Goal: Check status: Check status

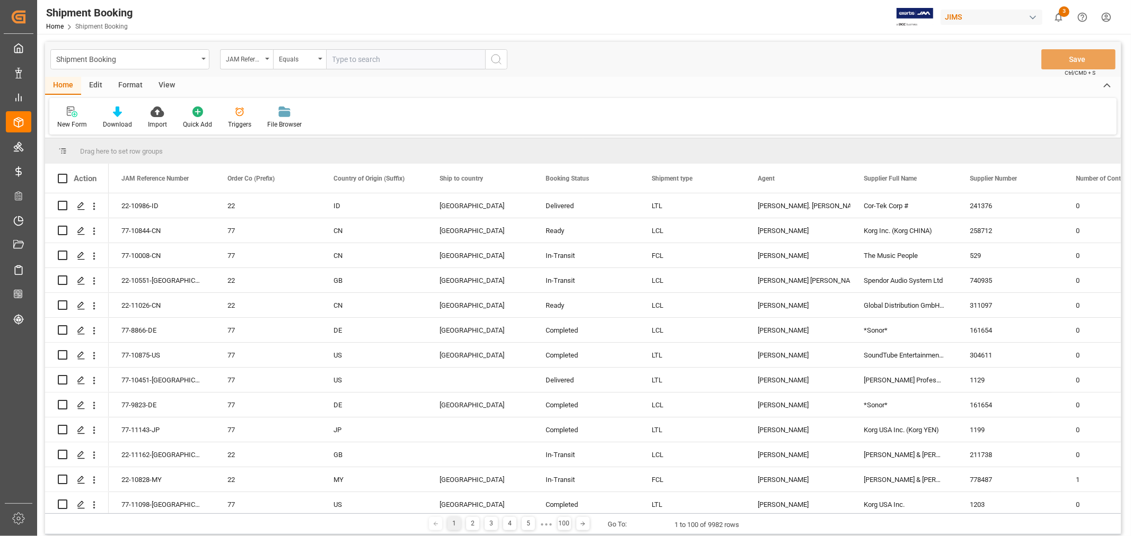
click at [371, 58] on input "text" at bounding box center [405, 59] width 159 height 20
type input "77-10496-cn"
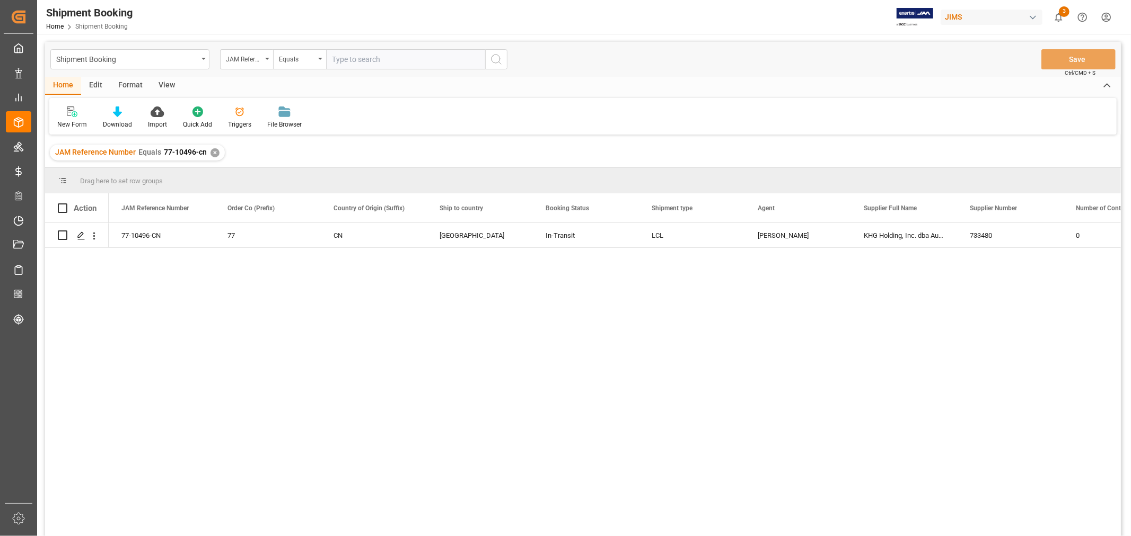
click at [210, 149] on div "✕" at bounding box center [214, 152] width 9 height 9
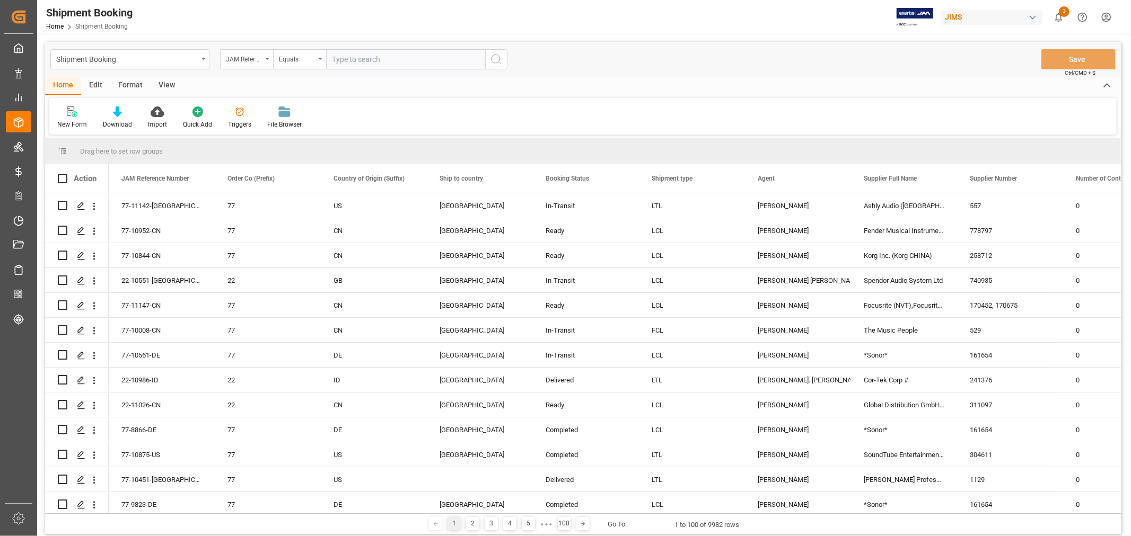
click at [349, 56] on input "text" at bounding box center [405, 59] width 159 height 20
paste input "77-11152-CN"
type input "77-11152-CN"
click at [496, 57] on icon "search button" at bounding box center [496, 59] width 13 height 13
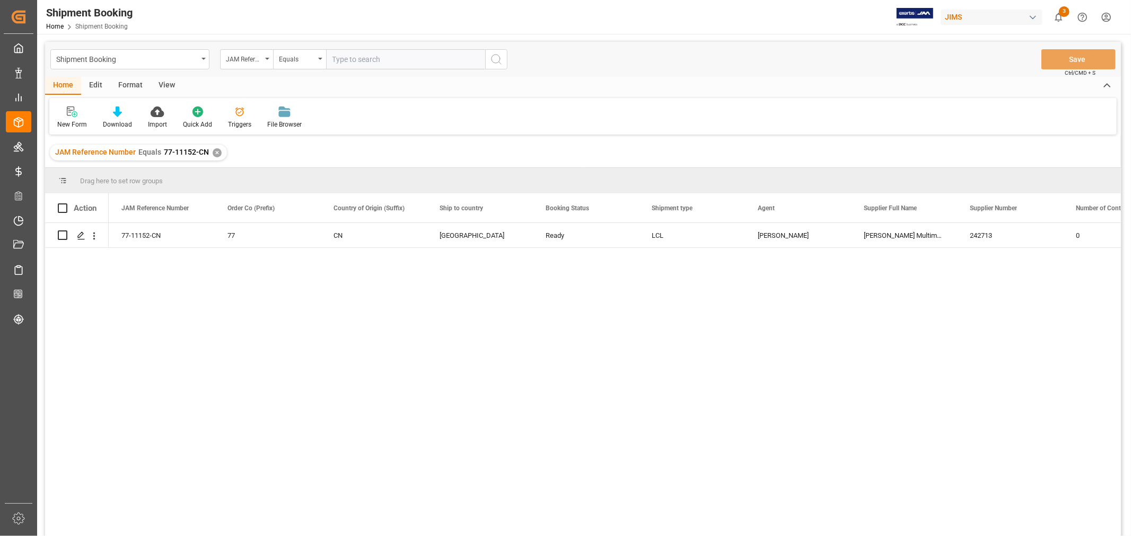
click at [164, 83] on div "View" at bounding box center [167, 86] width 32 height 18
click at [67, 124] on div "Default" at bounding box center [67, 125] width 21 height 10
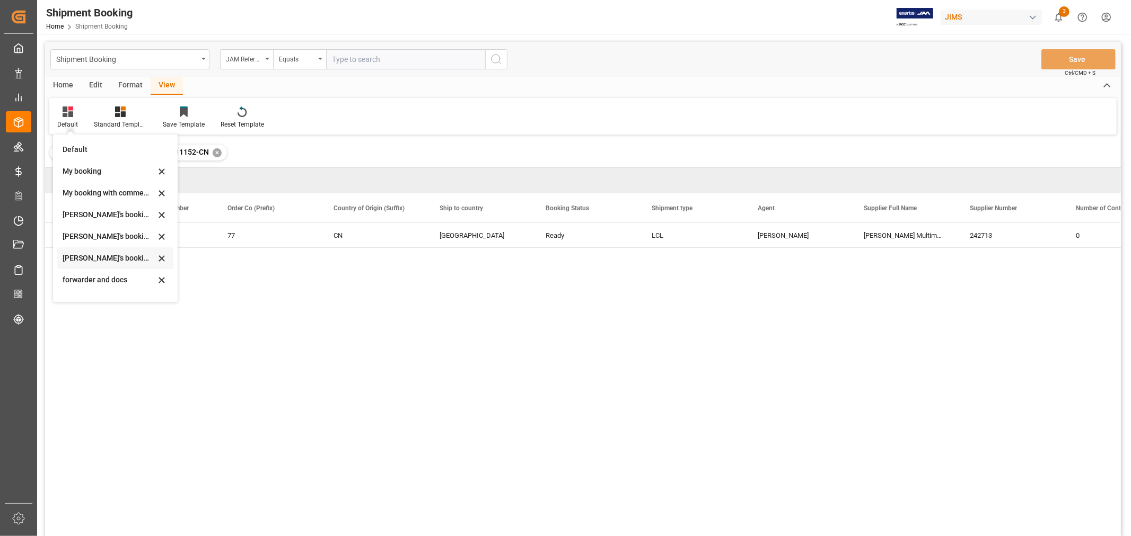
scroll to position [101, 0]
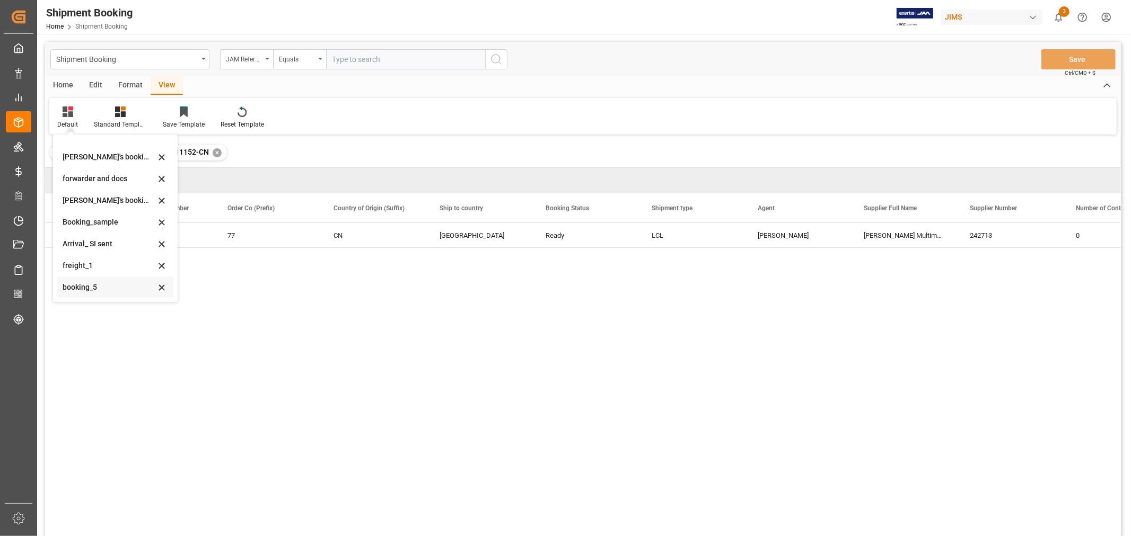
click at [86, 289] on div "booking_5" at bounding box center [109, 287] width 93 height 11
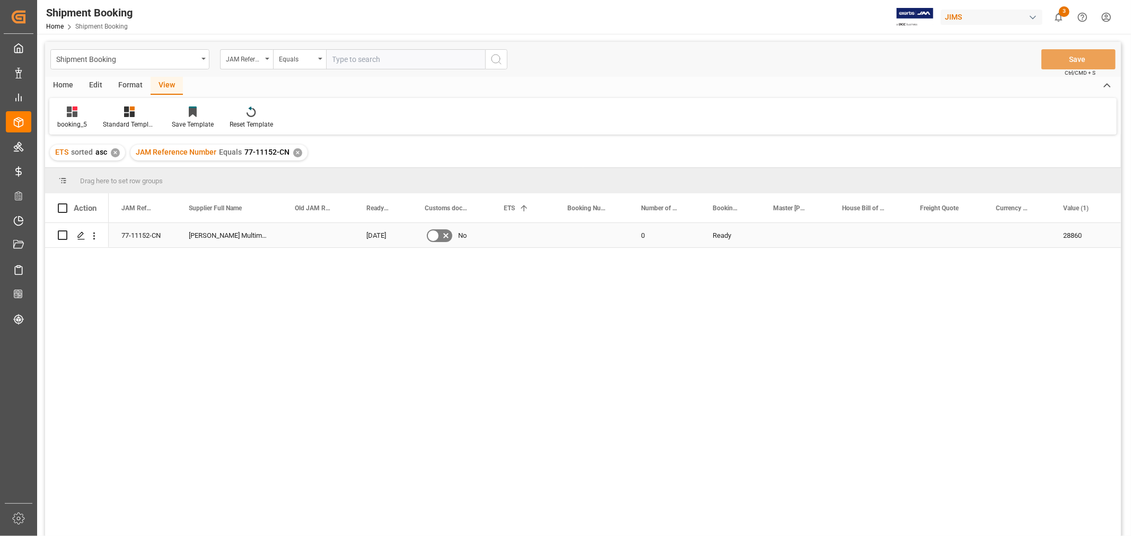
click at [510, 231] on div "Press SPACE to select this row." at bounding box center [523, 235] width 64 height 24
click at [574, 242] on div "Press SPACE to select this row." at bounding box center [591, 235] width 74 height 24
click at [574, 237] on div "Press SPACE to select this row." at bounding box center [591, 235] width 74 height 24
click at [574, 237] on input "Press SPACE to select this row." at bounding box center [591, 242] width 57 height 20
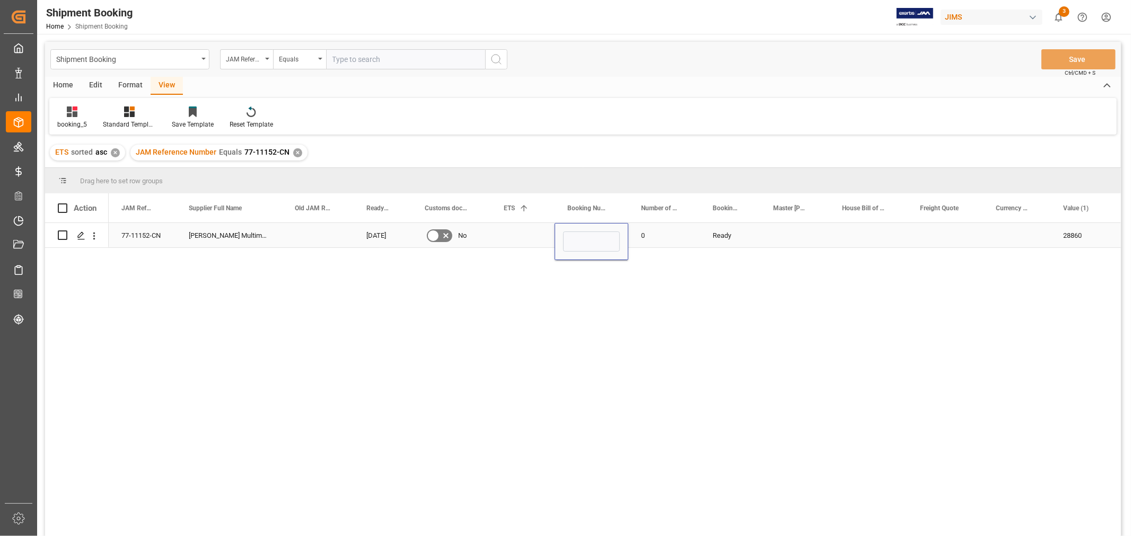
type input "13639287"
click at [522, 239] on div "Press SPACE to select this row." at bounding box center [523, 235] width 64 height 24
click at [515, 232] on div "Press SPACE to select this row." at bounding box center [523, 235] width 64 height 24
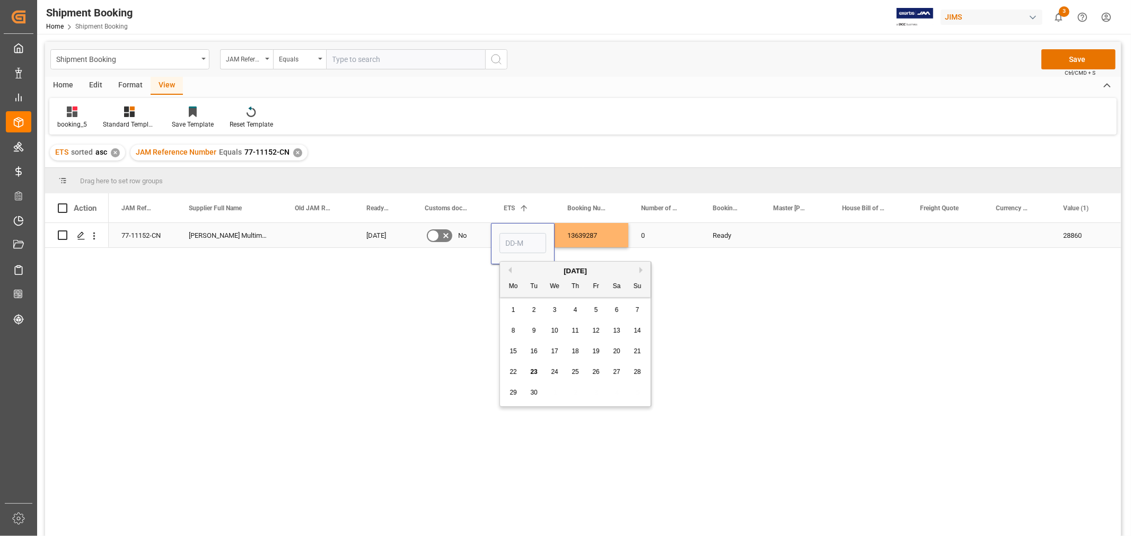
click at [515, 233] on input "Press SPACE to select this row." at bounding box center [522, 243] width 47 height 20
type input "13639287"
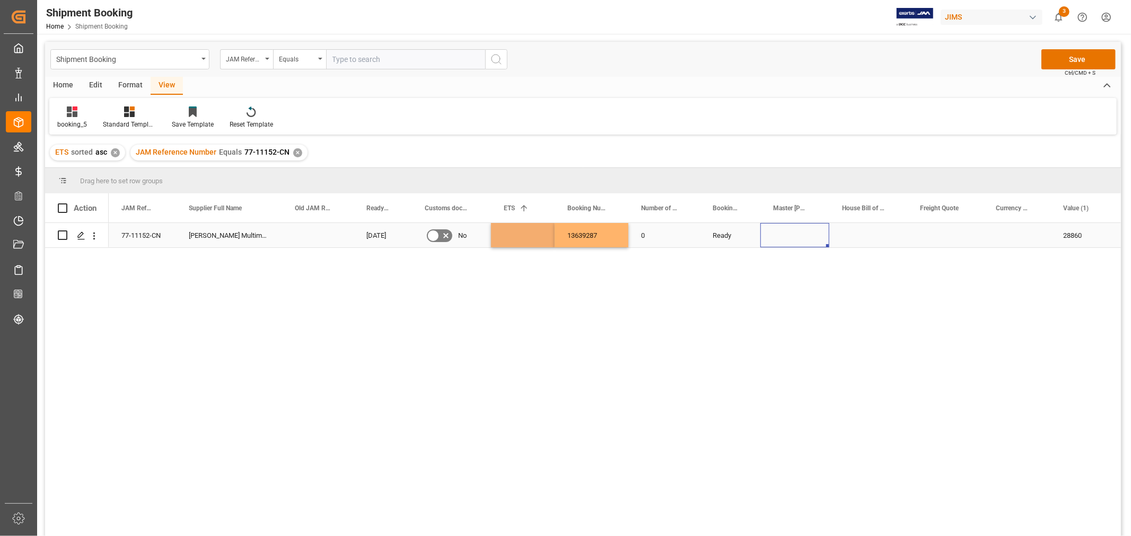
click at [797, 244] on div "Press SPACE to select this row." at bounding box center [794, 235] width 69 height 24
click at [1073, 59] on button "Save" at bounding box center [1078, 59] width 74 height 20
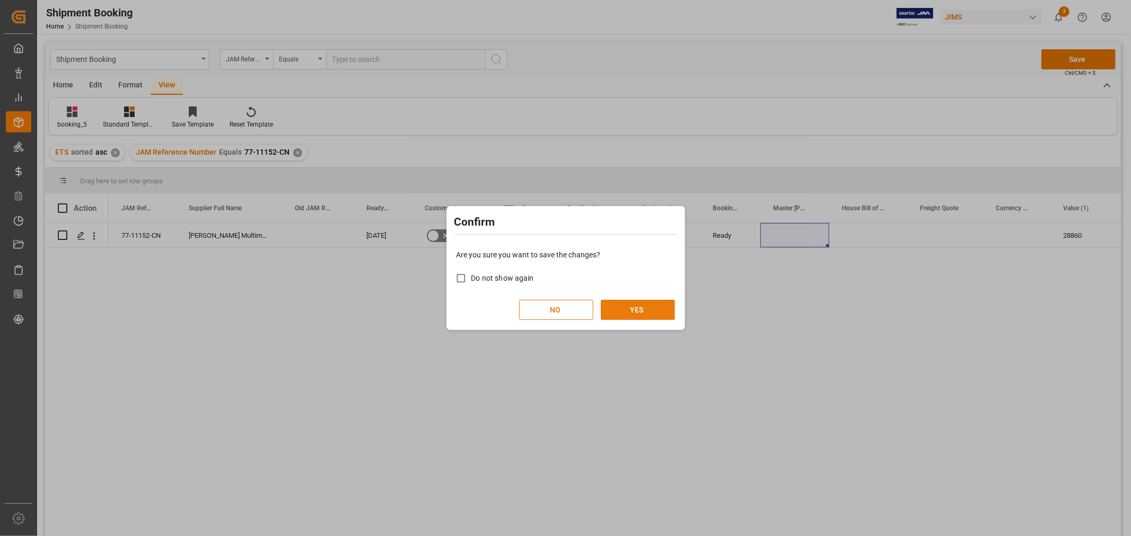
click at [653, 306] on button "YES" at bounding box center [638, 310] width 74 height 20
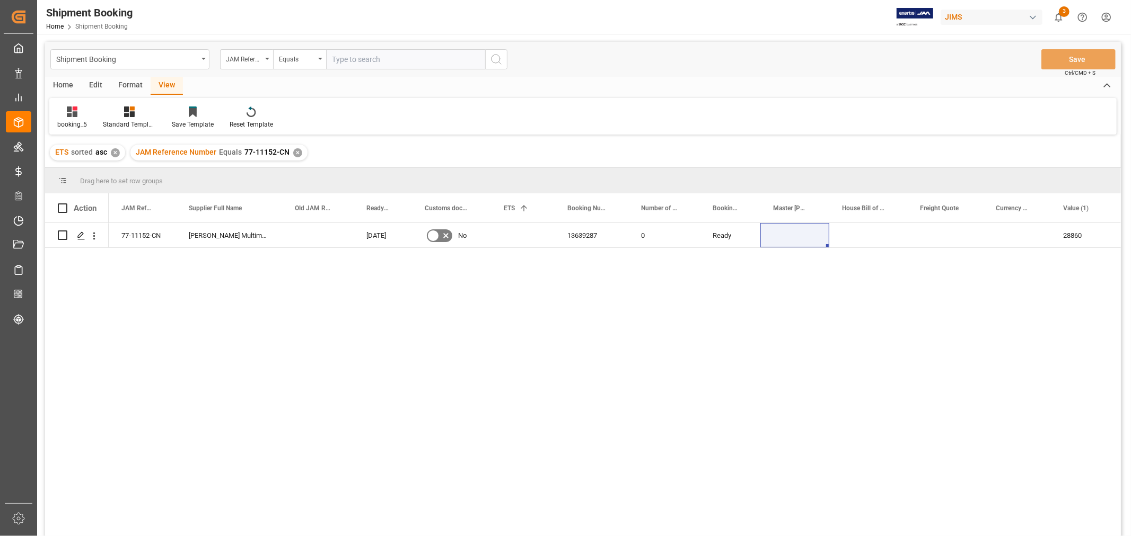
click at [292, 147] on div "JAM Reference Number Equals 77-11152-CN ✕" at bounding box center [218, 153] width 177 height 16
click at [293, 151] on div "✕" at bounding box center [297, 152] width 9 height 9
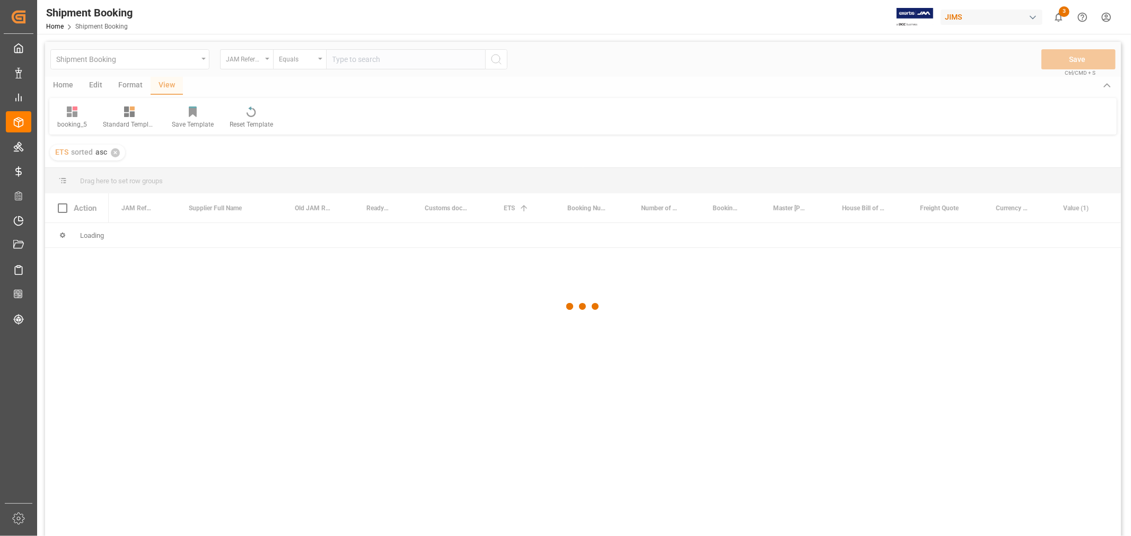
click at [340, 61] on div at bounding box center [582, 307] width 1075 height 530
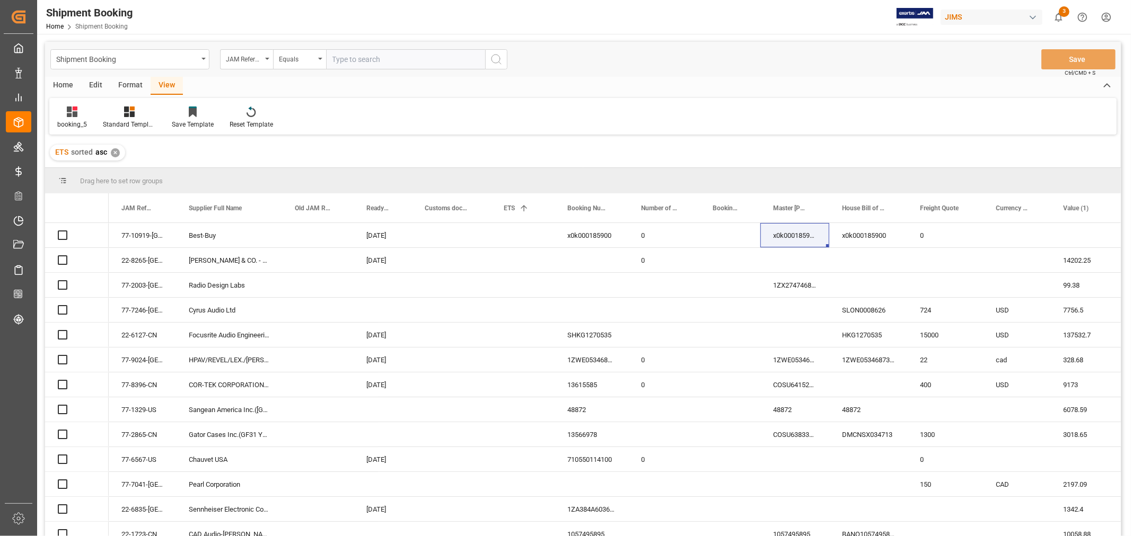
click at [337, 58] on input "text" at bounding box center [405, 59] width 159 height 20
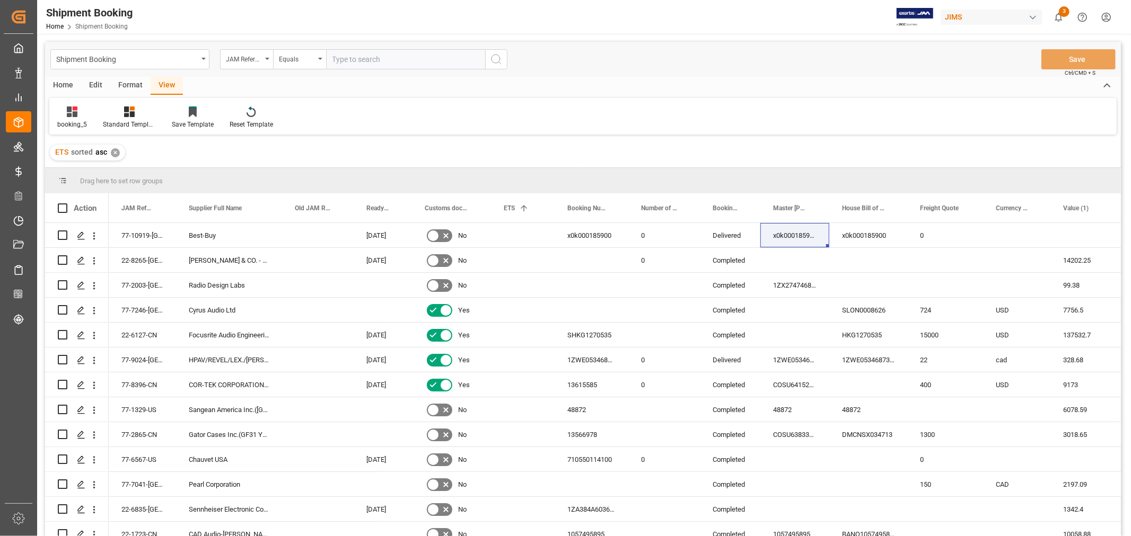
paste input "77-11170-CN"
type input "77-11170-CN"
click at [501, 59] on icon "search button" at bounding box center [496, 59] width 13 height 13
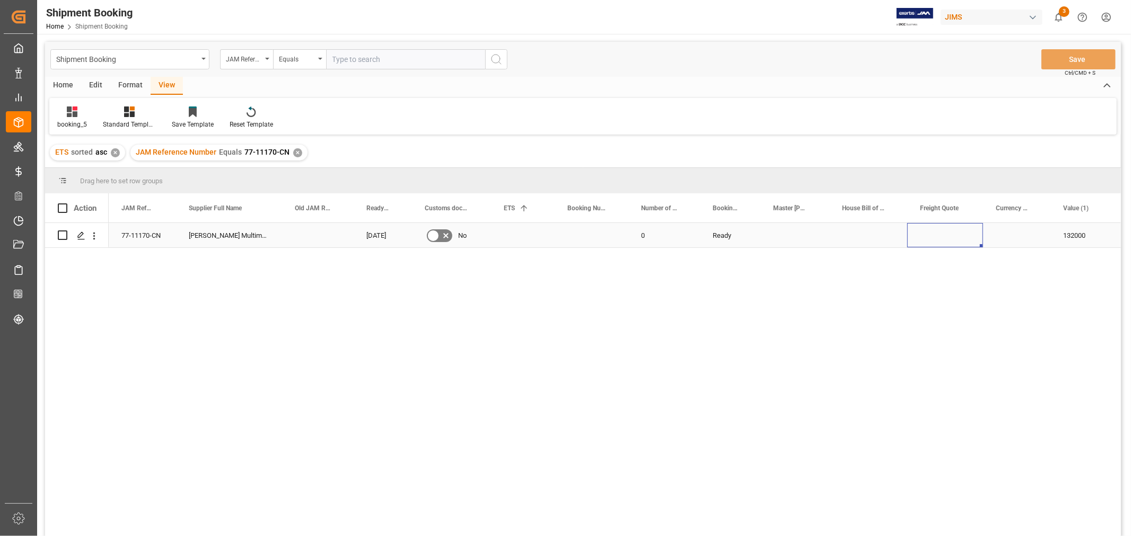
click at [932, 236] on div "Press SPACE to select this row." at bounding box center [945, 235] width 76 height 24
click at [932, 236] on input "Press SPACE to select this row." at bounding box center [944, 242] width 59 height 20
type input "2800"
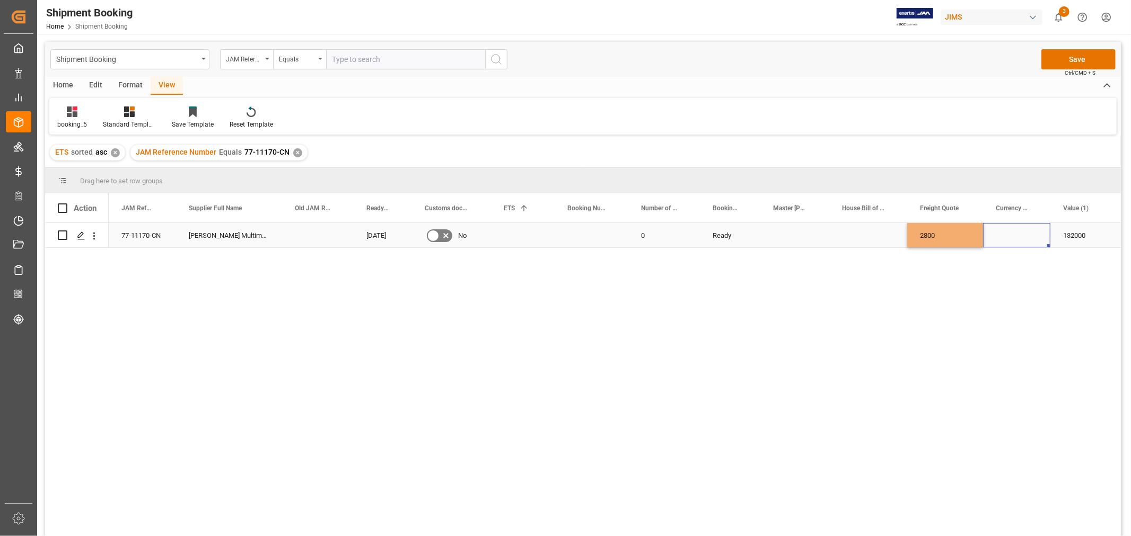
click at [1004, 239] on div "Press SPACE to select this row." at bounding box center [1016, 235] width 67 height 24
click at [1004, 239] on input "Press SPACE to select this row." at bounding box center [1016, 242] width 50 height 20
type input "USD"
click at [859, 234] on div "Press SPACE to select this row." at bounding box center [868, 235] width 78 height 24
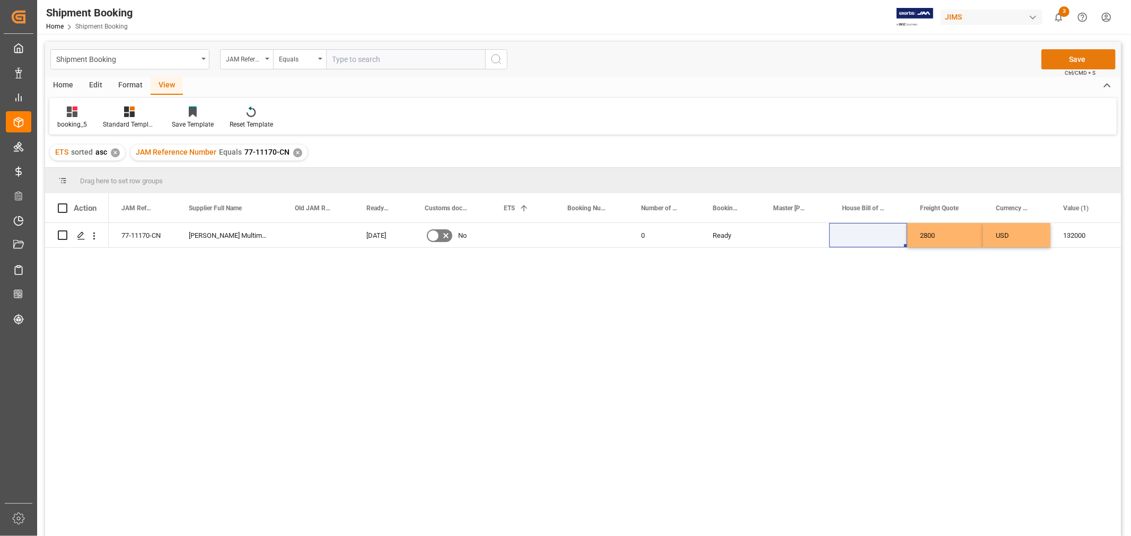
click at [1070, 55] on button "Save" at bounding box center [1078, 59] width 74 height 20
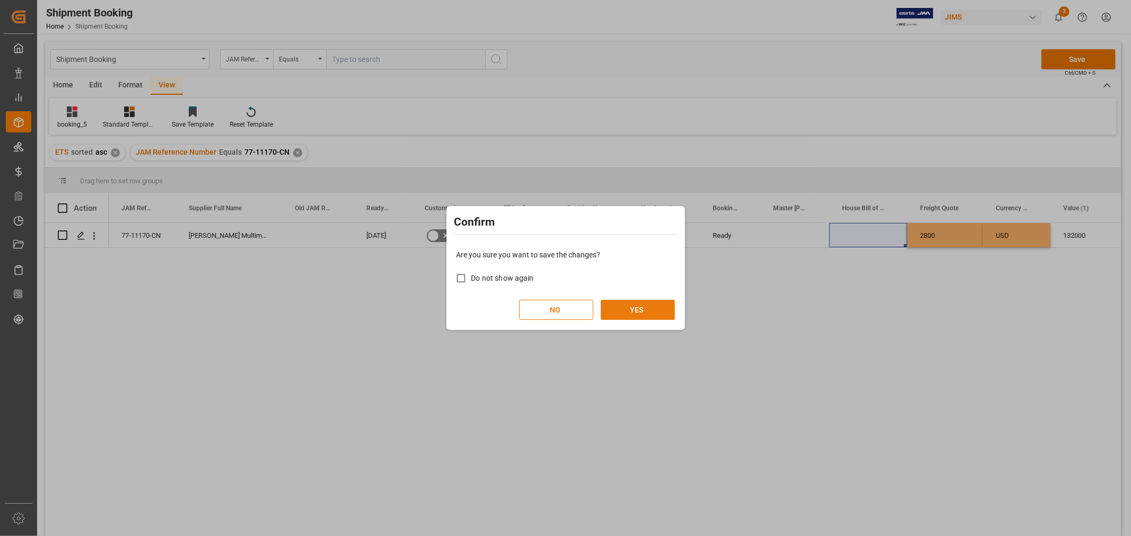
click at [631, 300] on button "YES" at bounding box center [638, 310] width 74 height 20
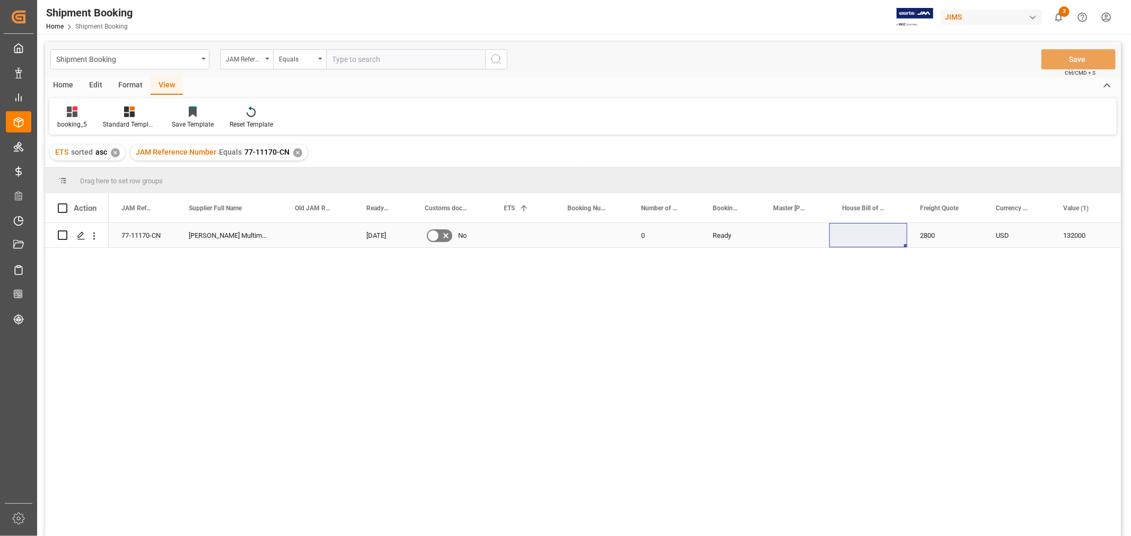
click at [595, 231] on div "Press SPACE to select this row." at bounding box center [591, 235] width 74 height 24
click at [595, 231] on div "Press SPACE to select this row." at bounding box center [591, 241] width 74 height 37
click at [579, 244] on input "Press SPACE to select this row." at bounding box center [591, 242] width 57 height 20
paste input "13639245"
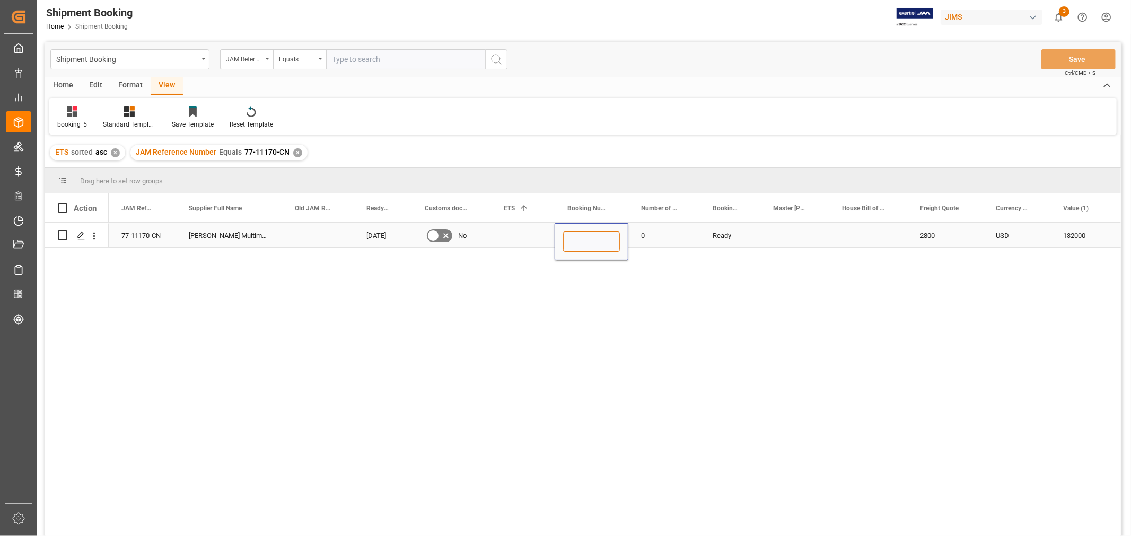
type input "13639245"
click at [656, 237] on div "0" at bounding box center [664, 235] width 72 height 24
click at [1073, 61] on button "Save" at bounding box center [1078, 59] width 74 height 20
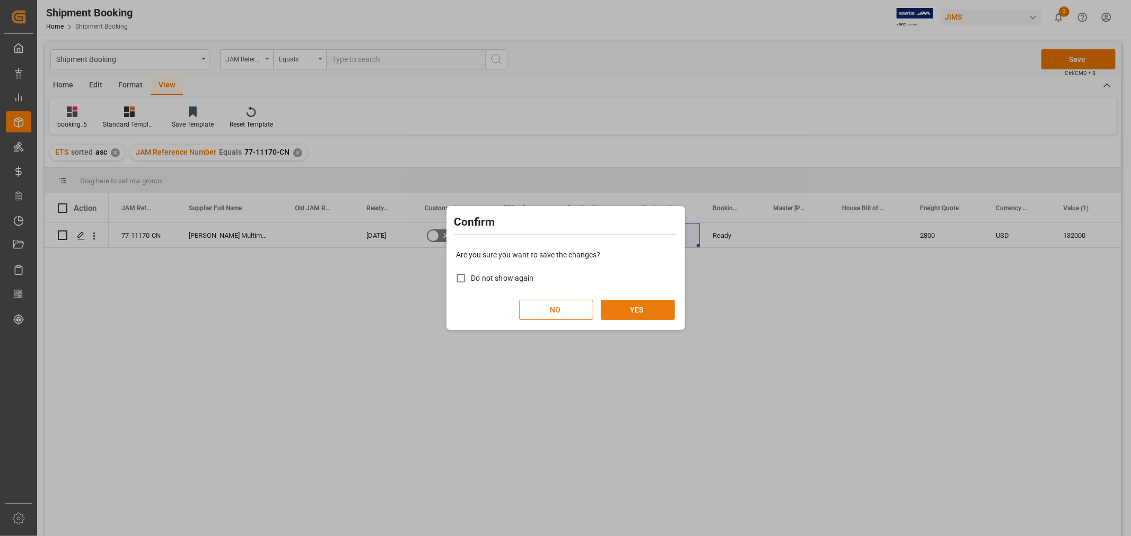
click at [622, 310] on button "YES" at bounding box center [638, 310] width 74 height 20
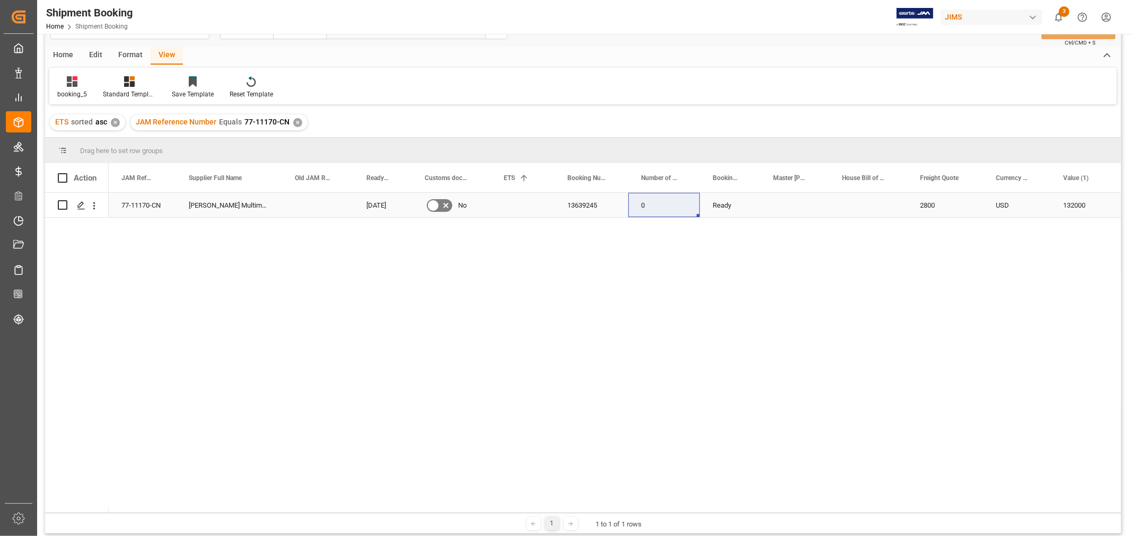
click at [510, 234] on div "77-11170-CN [PERSON_NAME] Multimedia [GEOGRAPHIC_DATA] [DATE] No 13639245 0 Rea…" at bounding box center [615, 353] width 1012 height 320
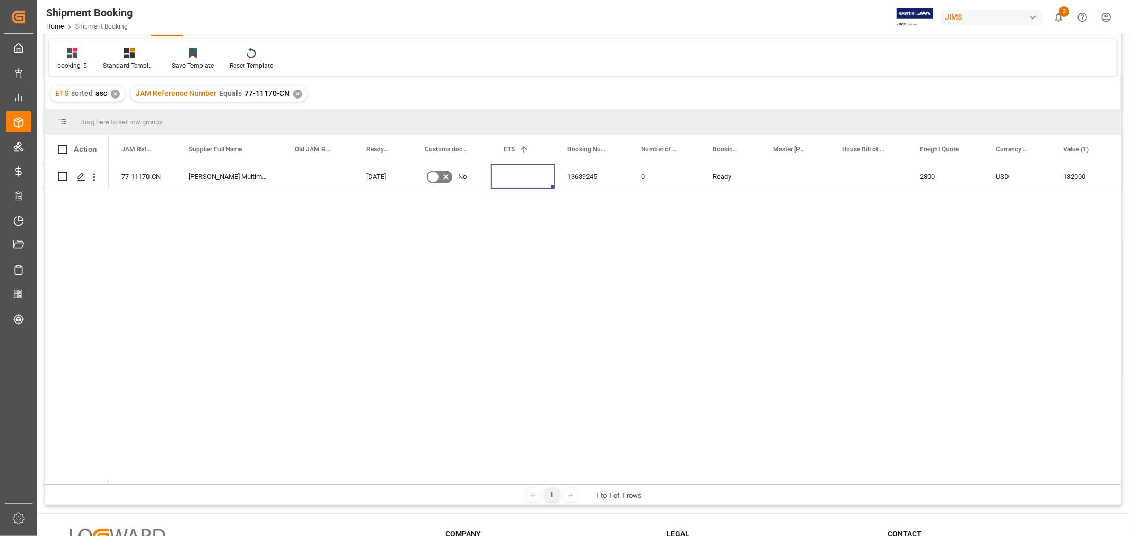
click at [510, 234] on div "77-11170-CN [PERSON_NAME] Multimedia [GEOGRAPHIC_DATA] [DATE] No 13639245 0 Rea…" at bounding box center [615, 324] width 1012 height 320
click at [504, 177] on div "Press SPACE to select this row." at bounding box center [523, 176] width 64 height 24
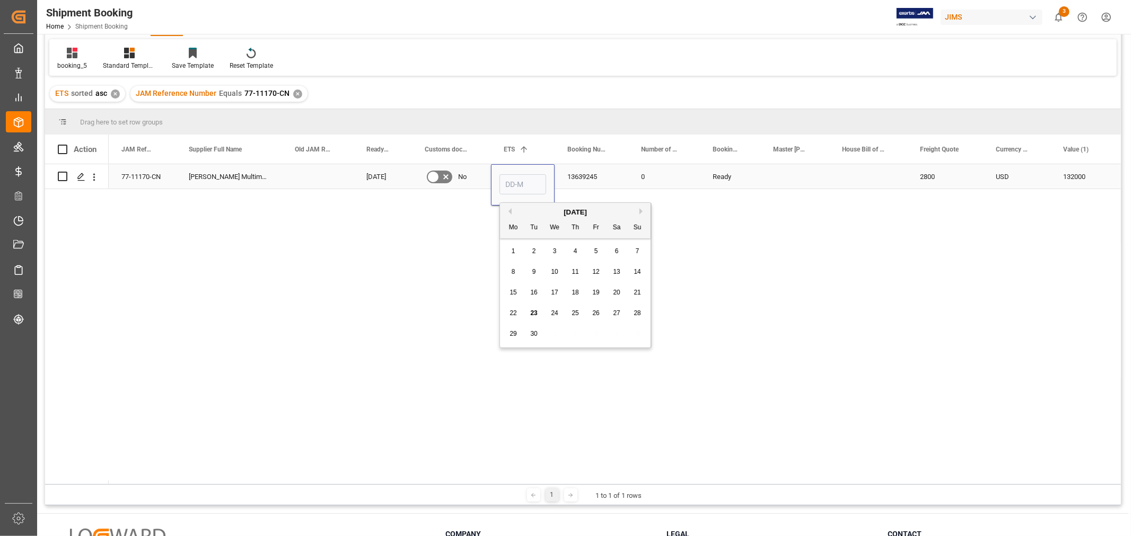
click at [504, 177] on input "Press SPACE to select this row." at bounding box center [522, 184] width 47 height 20
type input "[DATE]"
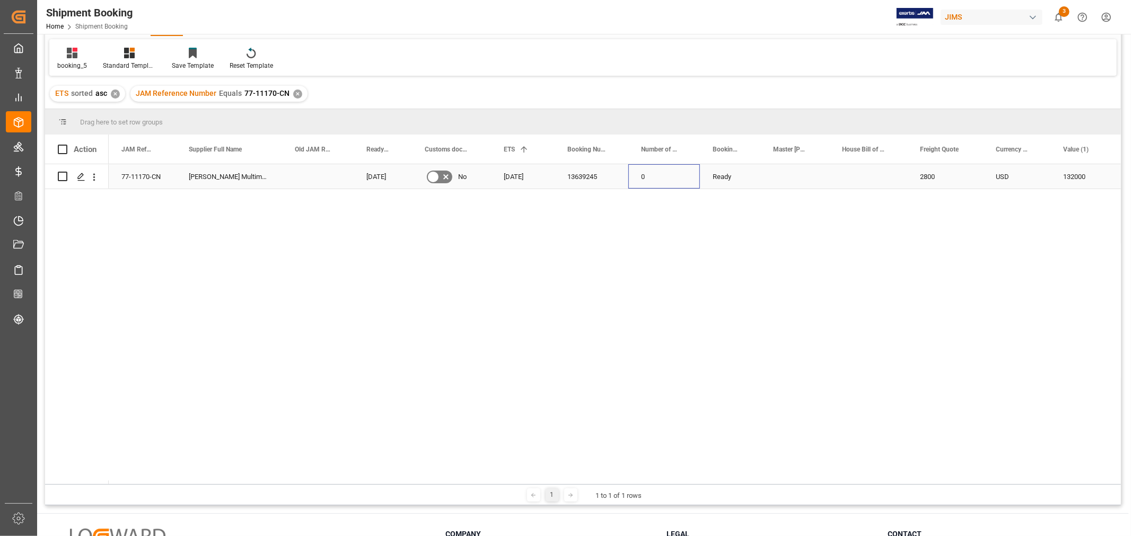
drag, startPoint x: 663, startPoint y: 178, endPoint x: 682, endPoint y: 179, distance: 18.6
click at [664, 178] on div "0" at bounding box center [664, 176] width 72 height 24
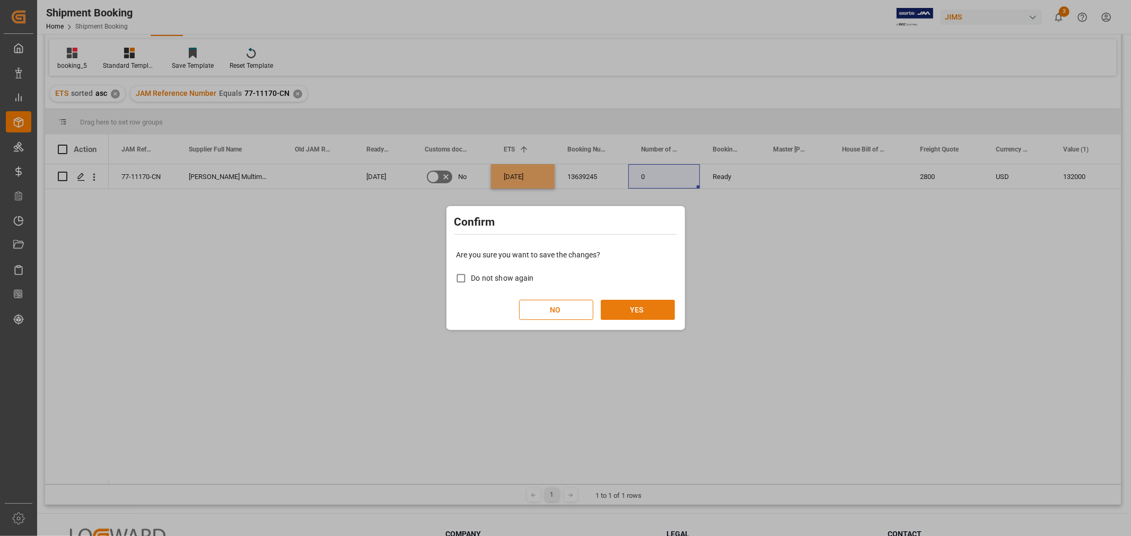
click at [639, 308] on button "YES" at bounding box center [638, 310] width 74 height 20
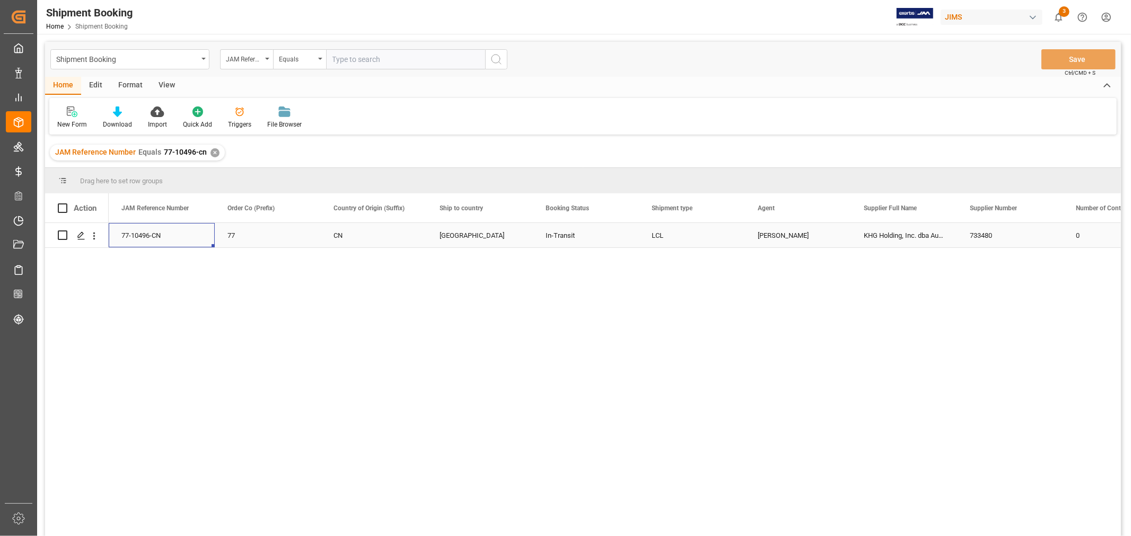
click at [164, 242] on div "77-10496-CN" at bounding box center [162, 235] width 106 height 24
click at [212, 152] on div "✕" at bounding box center [214, 152] width 9 height 9
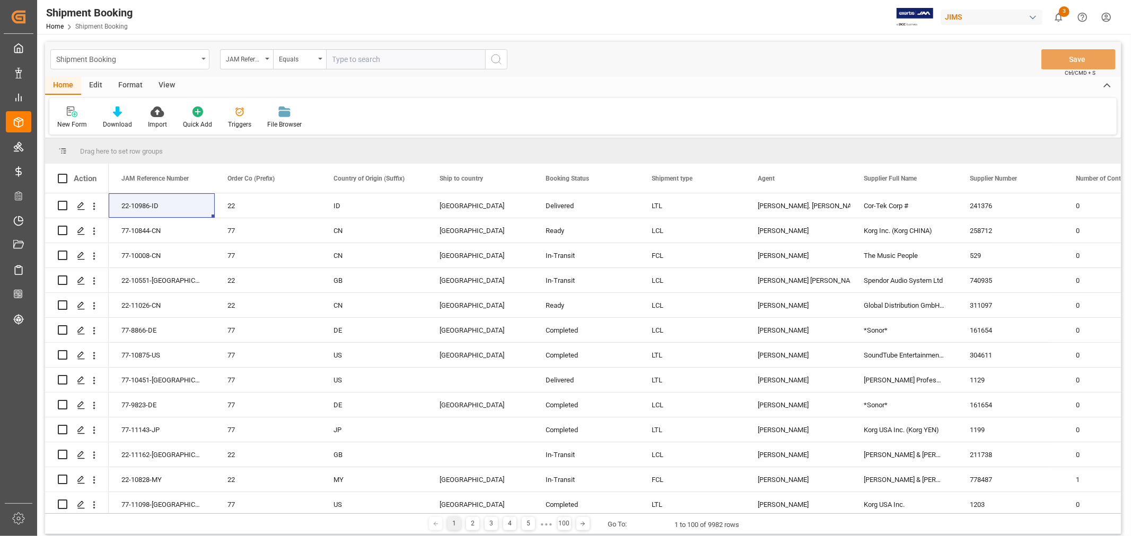
click at [173, 63] on div "Shipment Booking" at bounding box center [127, 58] width 142 height 13
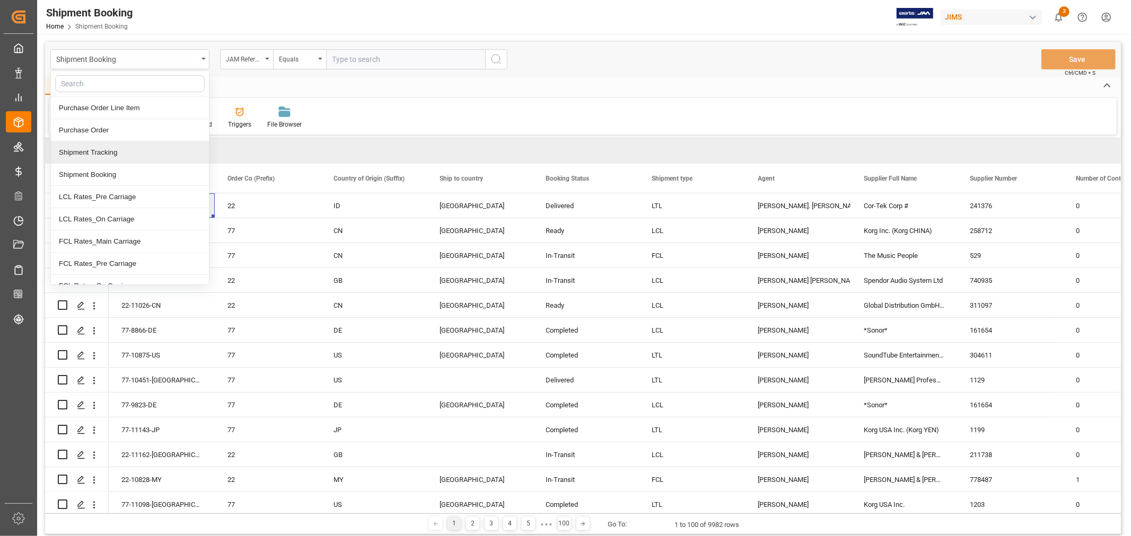
click at [126, 157] on div "Shipment Tracking" at bounding box center [130, 153] width 158 height 22
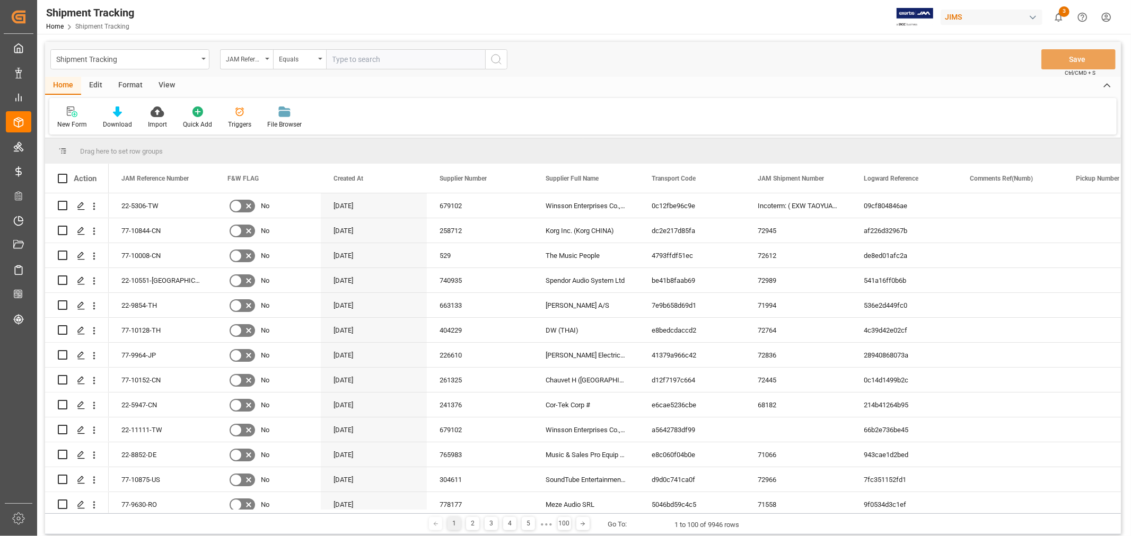
click at [346, 60] on input "text" at bounding box center [405, 59] width 159 height 20
paste input "77-10496-CN"
type input "77-10496-CN"
click at [499, 65] on icon "search button" at bounding box center [496, 59] width 13 height 13
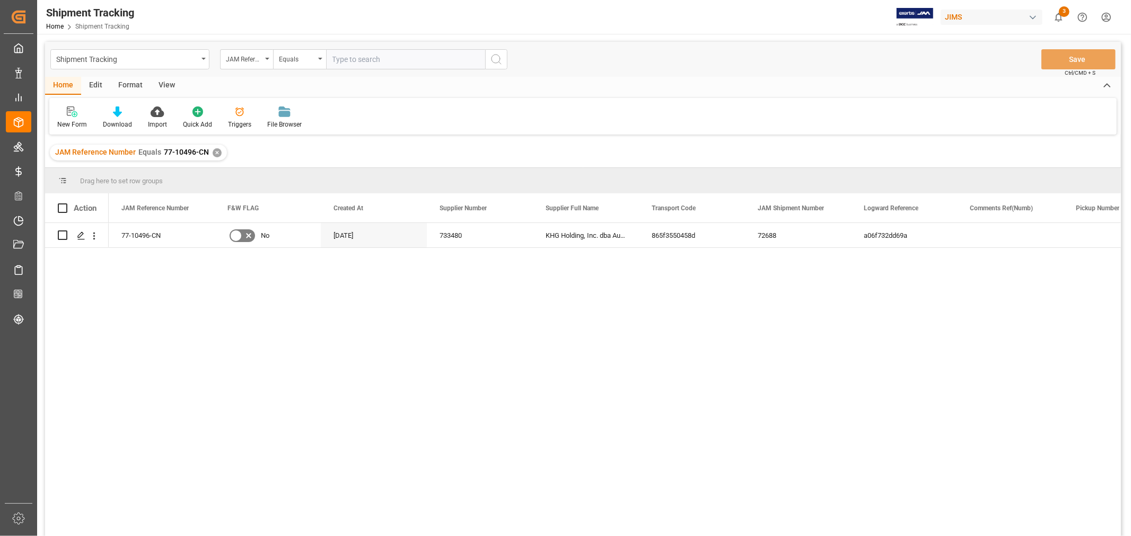
click at [167, 81] on div "View" at bounding box center [167, 86] width 32 height 18
click at [72, 126] on div "Default" at bounding box center [67, 125] width 21 height 10
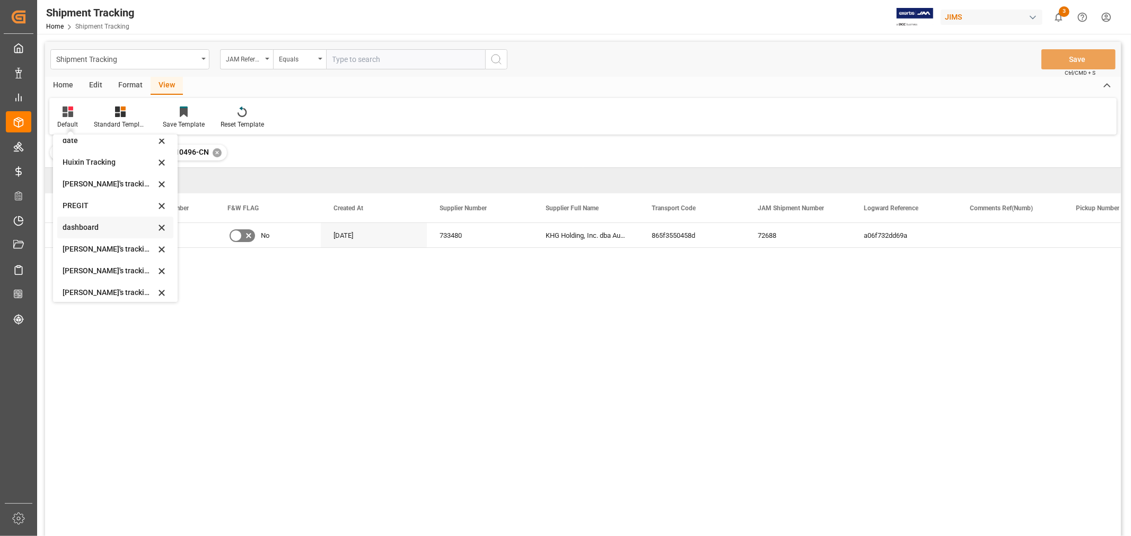
scroll to position [232, 0]
click at [123, 176] on div "Huixin's tracking all_sample" at bounding box center [109, 178] width 93 height 11
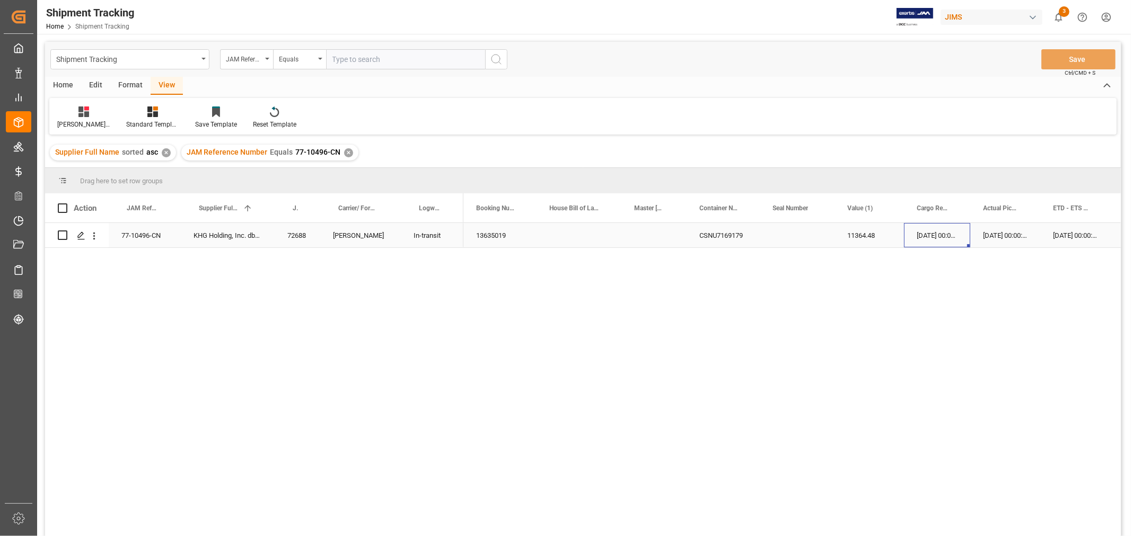
click at [937, 236] on div "20-08-2025 00:00:00" at bounding box center [937, 235] width 66 height 24
click at [581, 235] on div "CSNU7169179" at bounding box center [591, 235] width 73 height 24
click at [526, 232] on div "Press SPACE to select this row." at bounding box center [522, 235] width 65 height 24
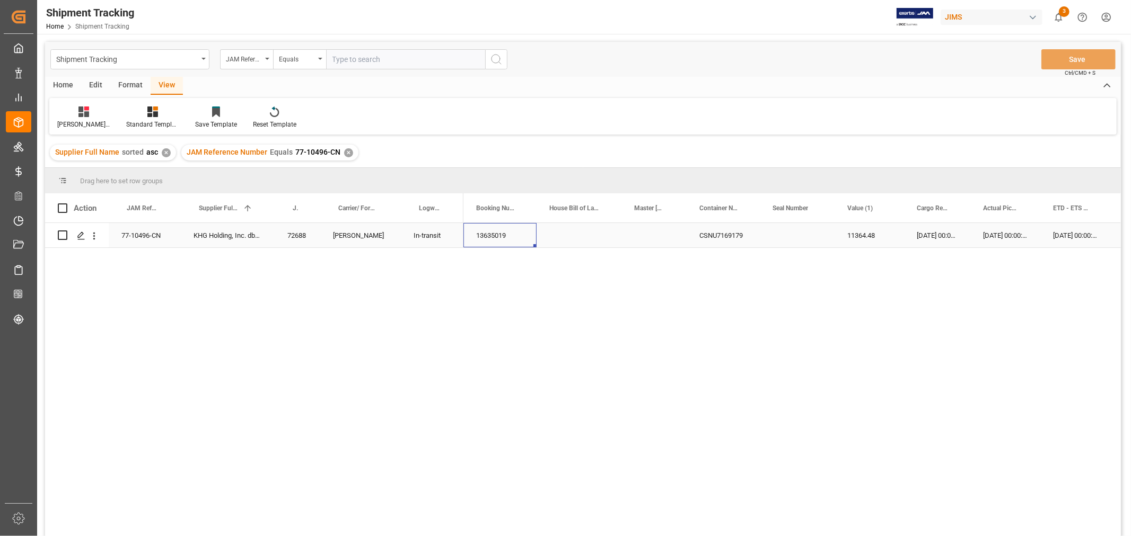
click at [511, 236] on div "13635019" at bounding box center [499, 235] width 73 height 24
click at [717, 240] on div "CSNU7169179" at bounding box center [722, 235] width 73 height 24
click at [989, 234] on div "21-08-2025 00:00:00" at bounding box center [1005, 235] width 70 height 24
click at [1062, 237] on div "06-10-2025 00:00:00" at bounding box center [1082, 235] width 69 height 24
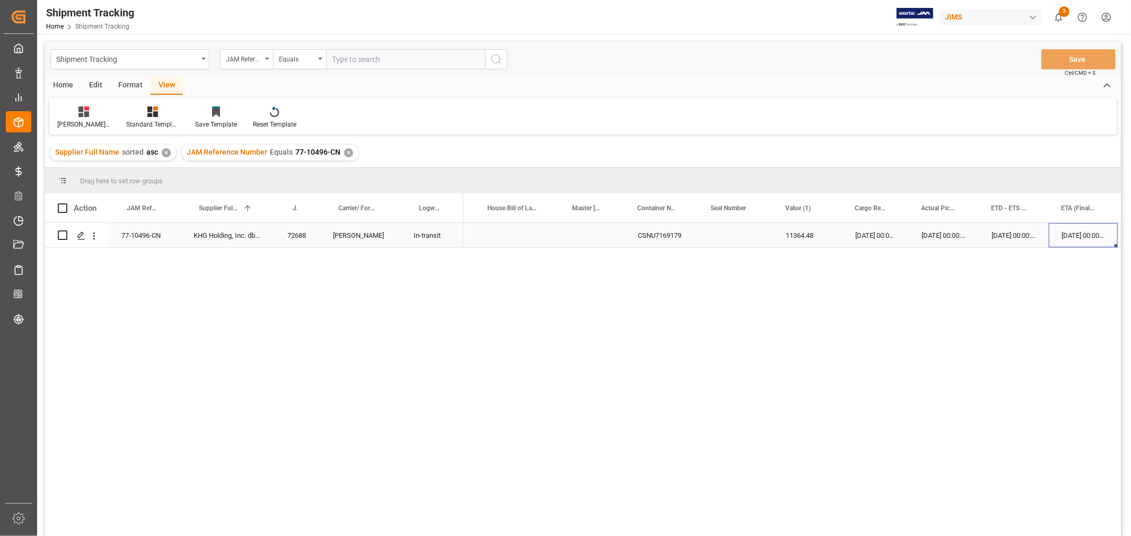
click at [1062, 237] on div "06-10-2025 00:00:00" at bounding box center [1082, 235] width 69 height 24
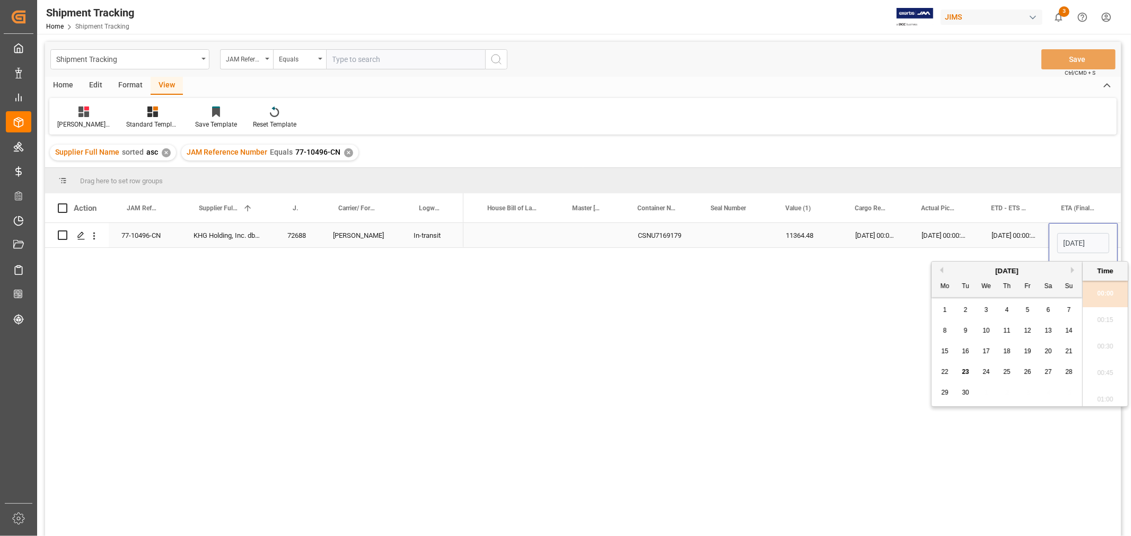
scroll to position [851, 0]
click at [1074, 269] on button "Next Month" at bounding box center [1074, 270] width 6 height 6
click at [785, 358] on div "13635019 CSNU7169179 11364.48 20-08-2025 00:00:00 21-08-2025 00:00:00 29-08-202…" at bounding box center [791, 383] width 657 height 320
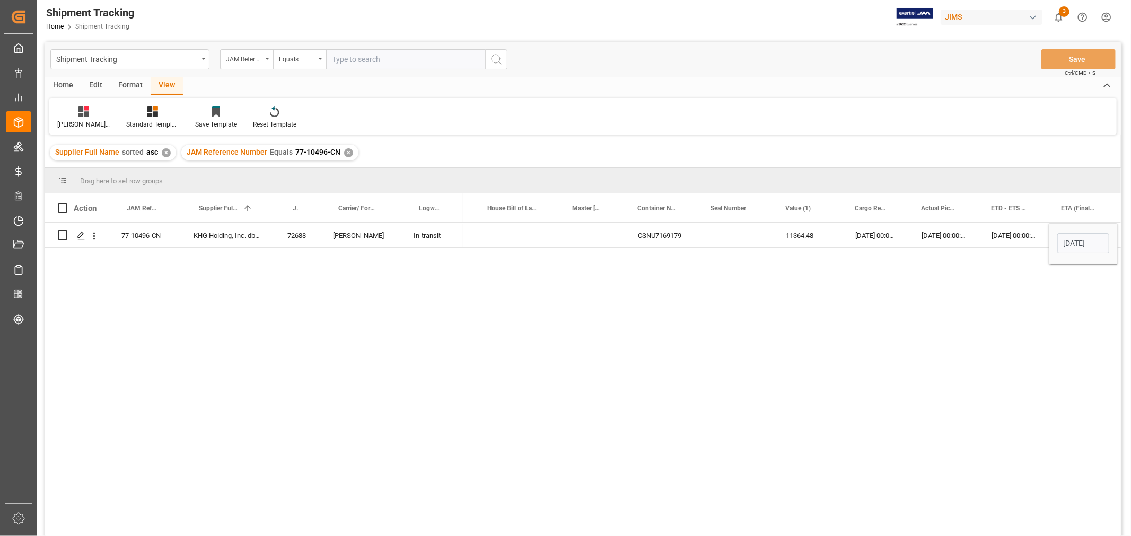
click at [344, 152] on div "✕" at bounding box center [348, 152] width 9 height 9
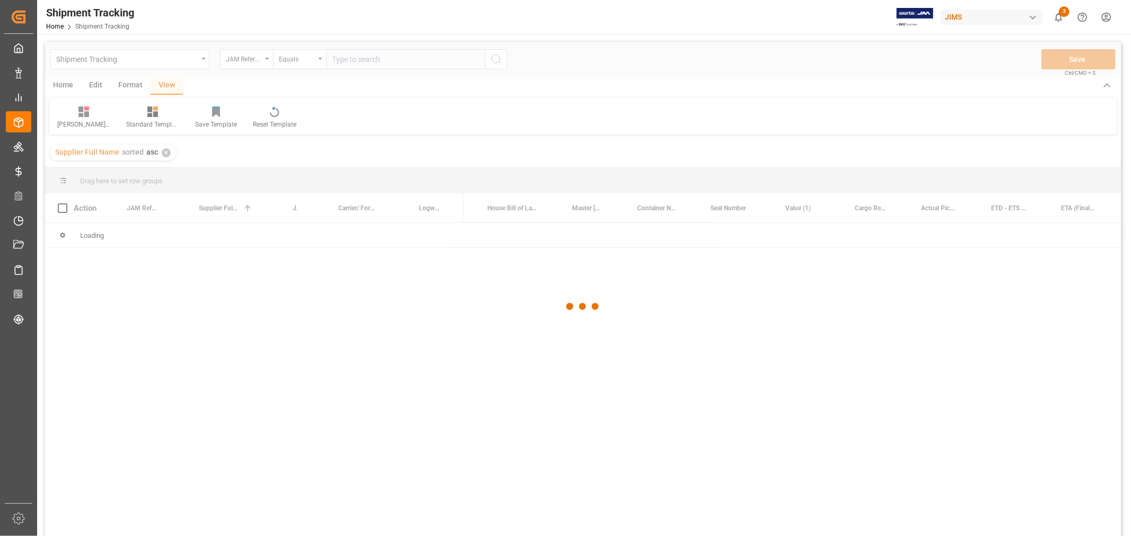
click at [349, 59] on div at bounding box center [582, 307] width 1075 height 530
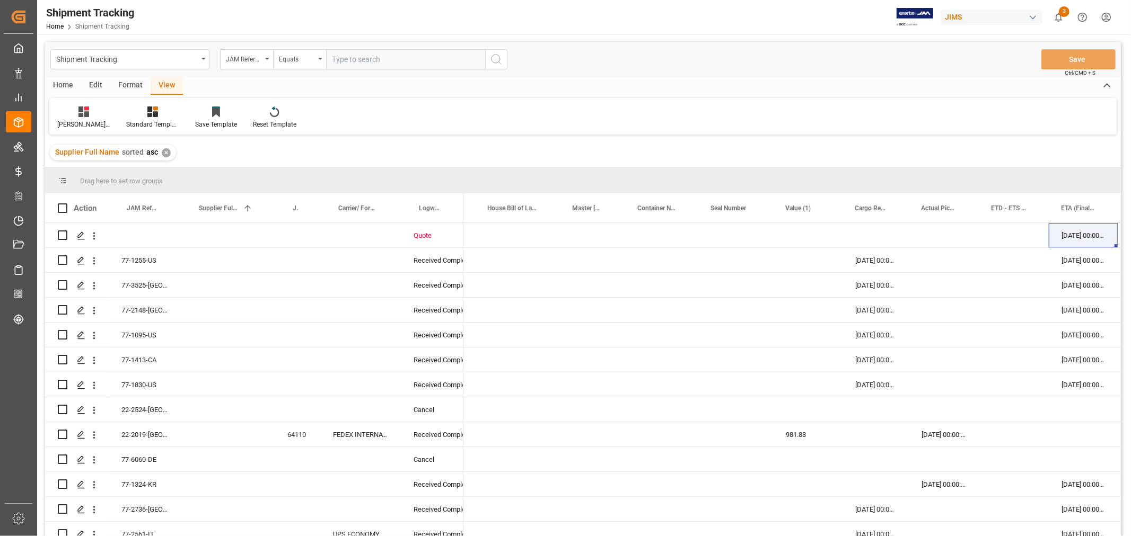
click at [348, 57] on input "text" at bounding box center [405, 59] width 159 height 20
paste input "77-11152-CN"
type input "77-11152-CN"
click at [500, 59] on icon "search button" at bounding box center [496, 59] width 13 height 13
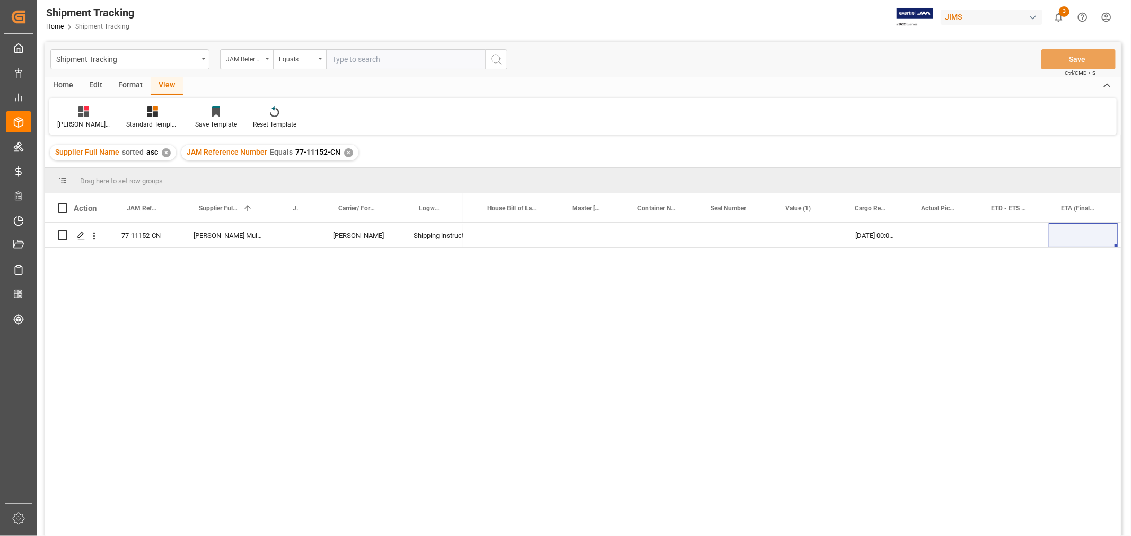
click at [344, 153] on div "✕" at bounding box center [348, 152] width 9 height 9
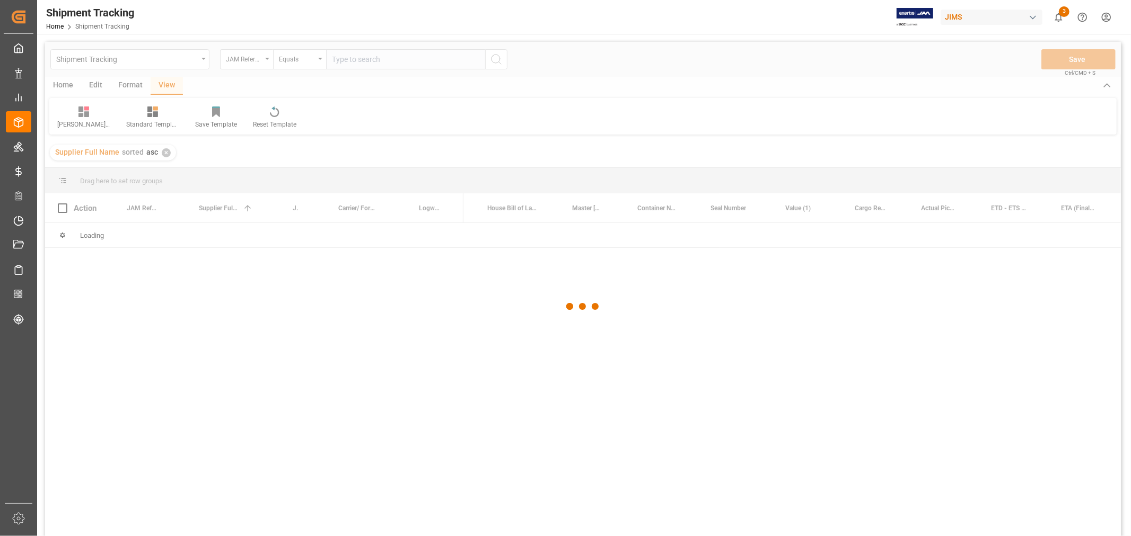
click at [357, 59] on div at bounding box center [582, 307] width 1075 height 530
click at [353, 55] on div at bounding box center [582, 307] width 1075 height 530
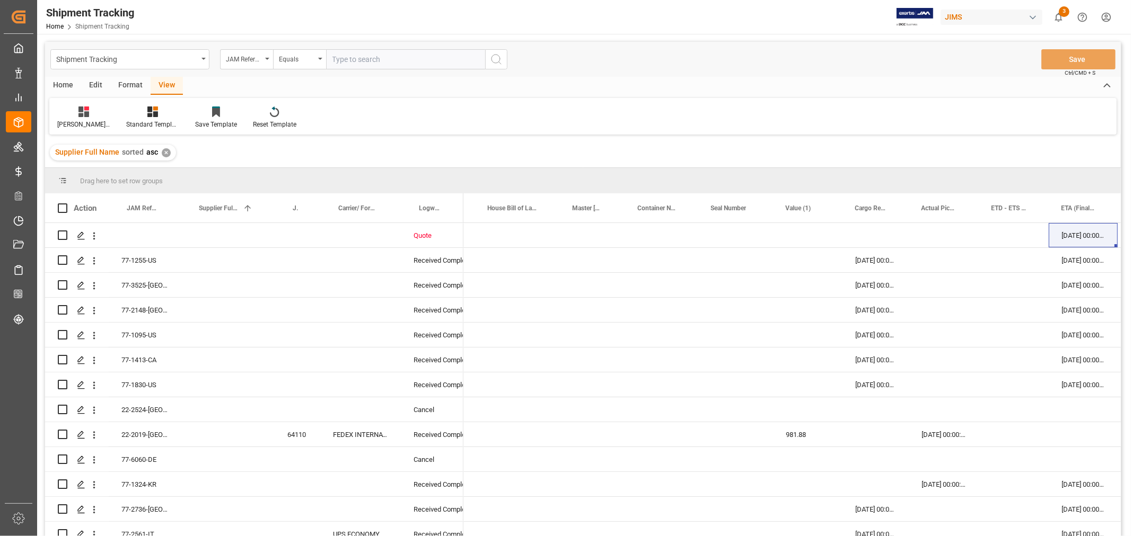
click at [353, 55] on input "text" at bounding box center [405, 59] width 159 height 20
paste input "77-11170-CN"
type input "77-11170-CN"
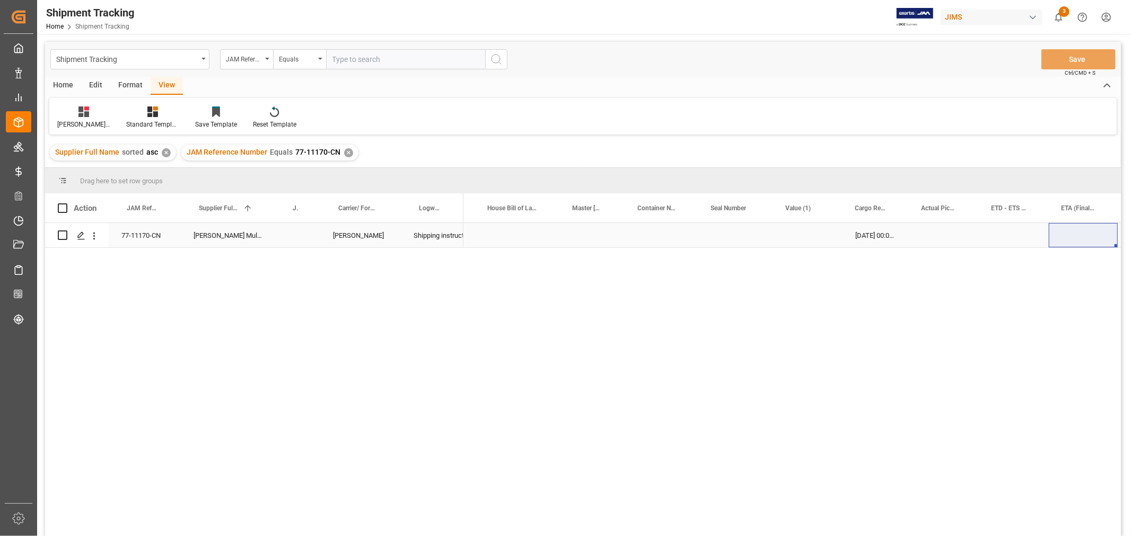
click at [524, 241] on div "Press SPACE to select this row." at bounding box center [517, 235] width 85 height 24
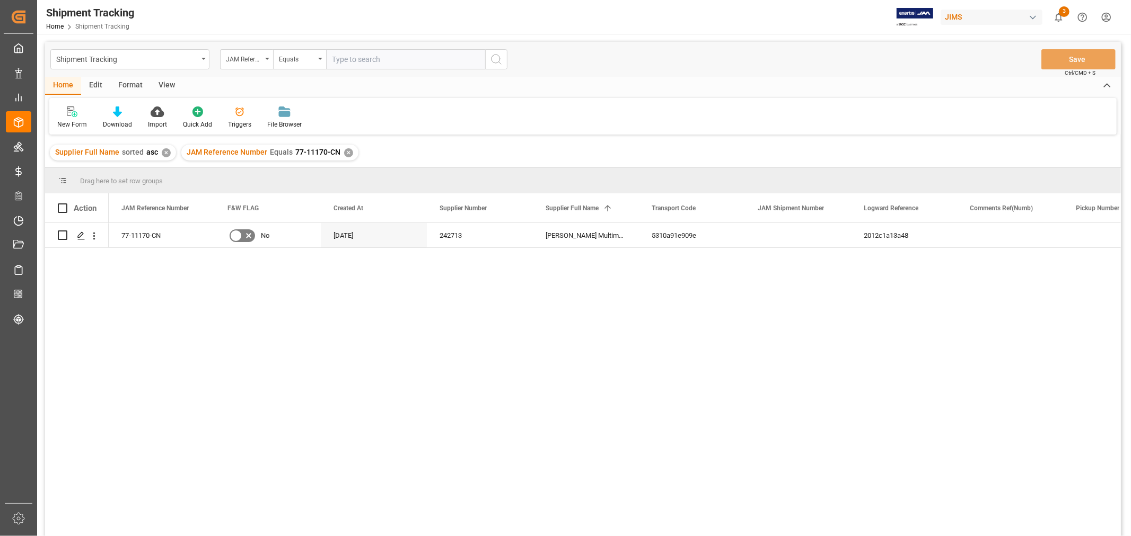
click at [161, 83] on div "View" at bounding box center [167, 86] width 32 height 18
click at [71, 113] on icon at bounding box center [68, 112] width 11 height 11
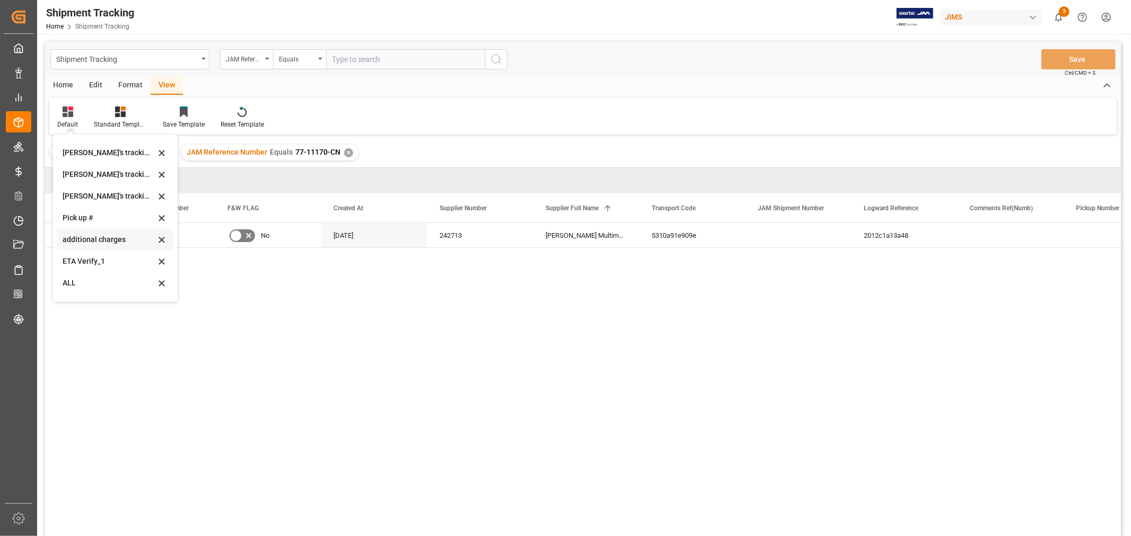
scroll to position [232, 0]
click at [107, 175] on div "[PERSON_NAME]'s tracking all_sample" at bounding box center [109, 178] width 93 height 11
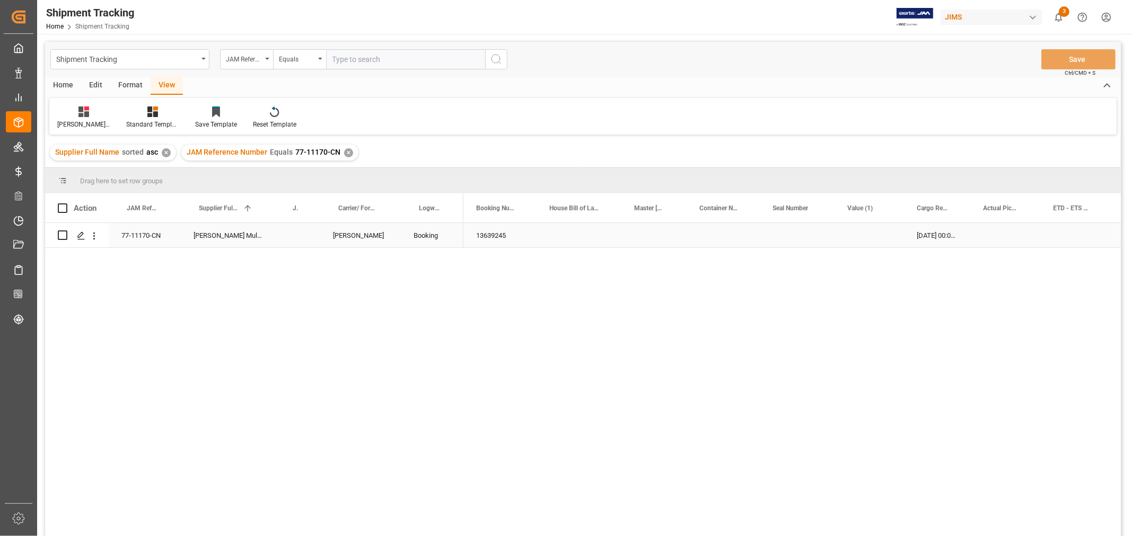
click at [1057, 239] on div "Press SPACE to select this row." at bounding box center [1075, 235] width 70 height 24
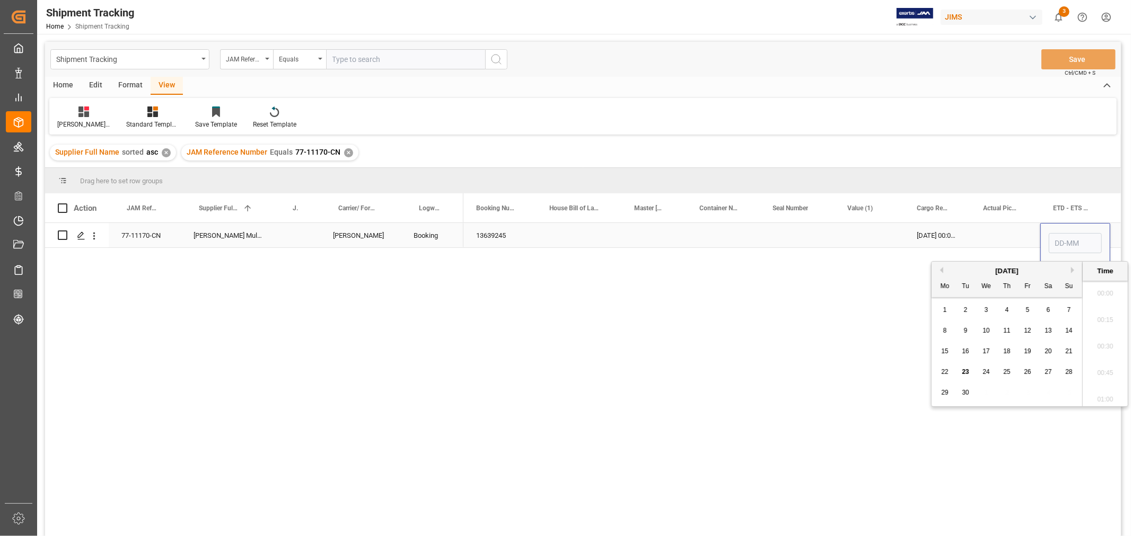
click at [1057, 239] on input "Press SPACE to select this row." at bounding box center [1074, 243] width 53 height 20
click at [1023, 313] on div "3" at bounding box center [1027, 310] width 13 height 13
type input "03-10-2025 00:00"
click at [1016, 231] on div "Press SPACE to select this row." at bounding box center [1005, 235] width 70 height 24
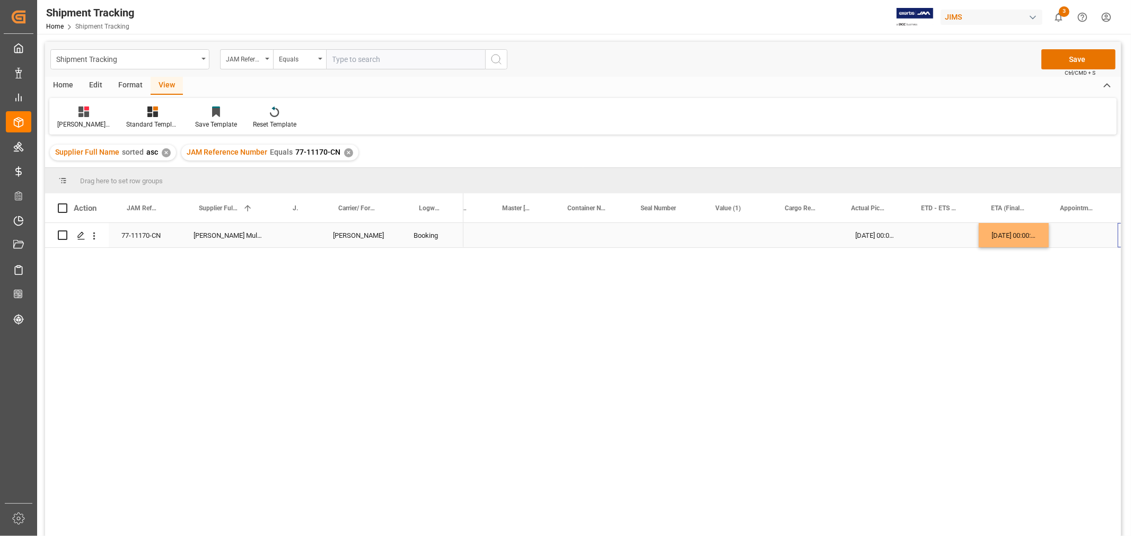
scroll to position [0, 131]
click at [1013, 240] on div "Press SPACE to select this row." at bounding box center [1012, 235] width 69 height 24
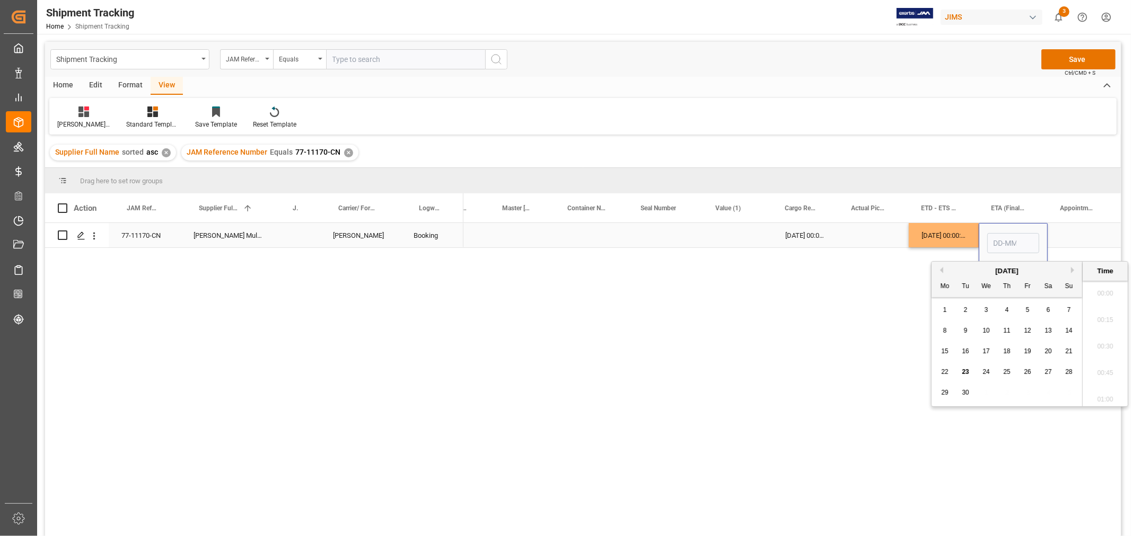
click at [1013, 240] on input "Press SPACE to select this row." at bounding box center [1013, 243] width 52 height 20
click at [969, 351] on div "11" at bounding box center [965, 352] width 13 height 13
type input "11-11-2025 00:00"
click at [1088, 232] on div "Press SPACE to select this row." at bounding box center [1082, 235] width 70 height 24
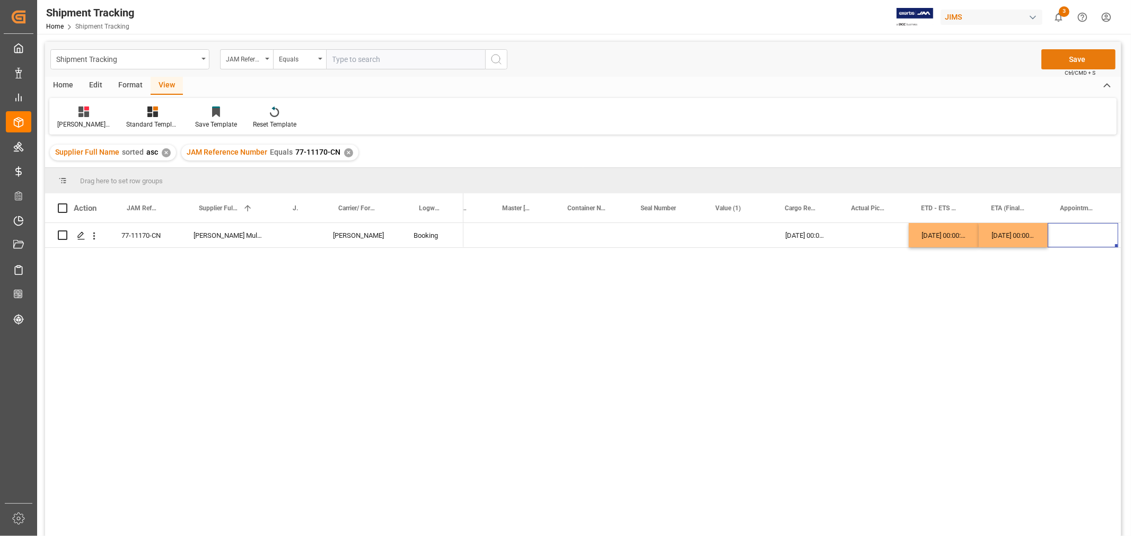
click at [1059, 59] on button "Save" at bounding box center [1078, 59] width 74 height 20
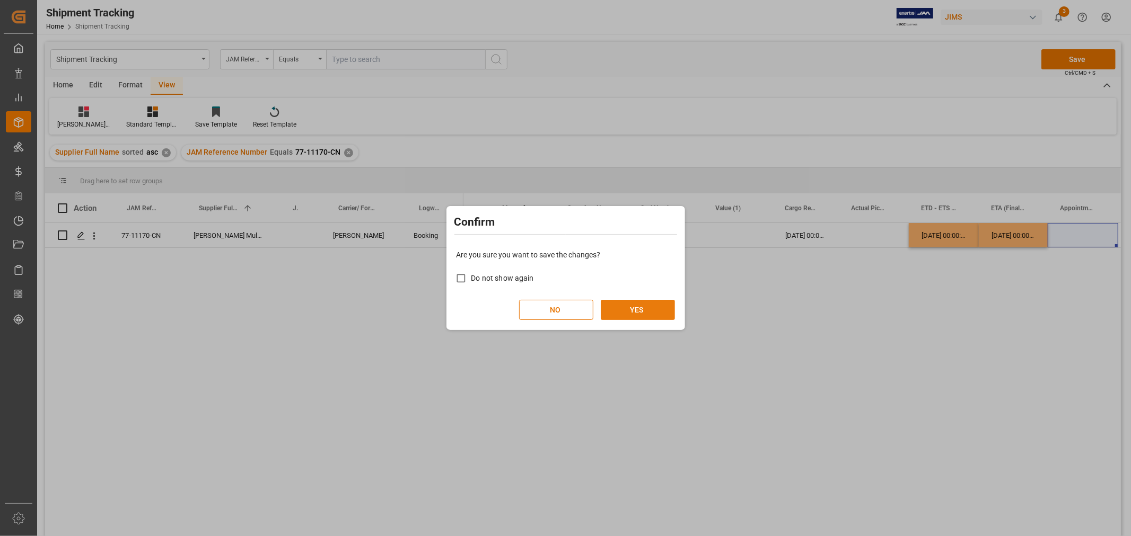
click at [625, 304] on button "YES" at bounding box center [638, 310] width 74 height 20
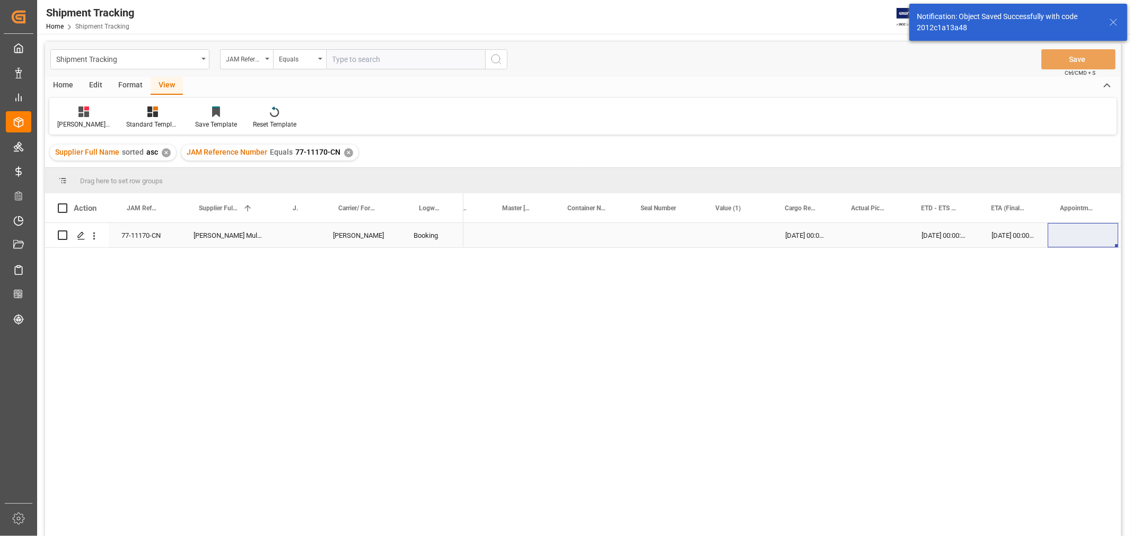
click at [756, 235] on div "Press SPACE to select this row." at bounding box center [737, 235] width 69 height 24
click at [617, 244] on div "Press SPACE to select this row." at bounding box center [591, 235] width 73 height 24
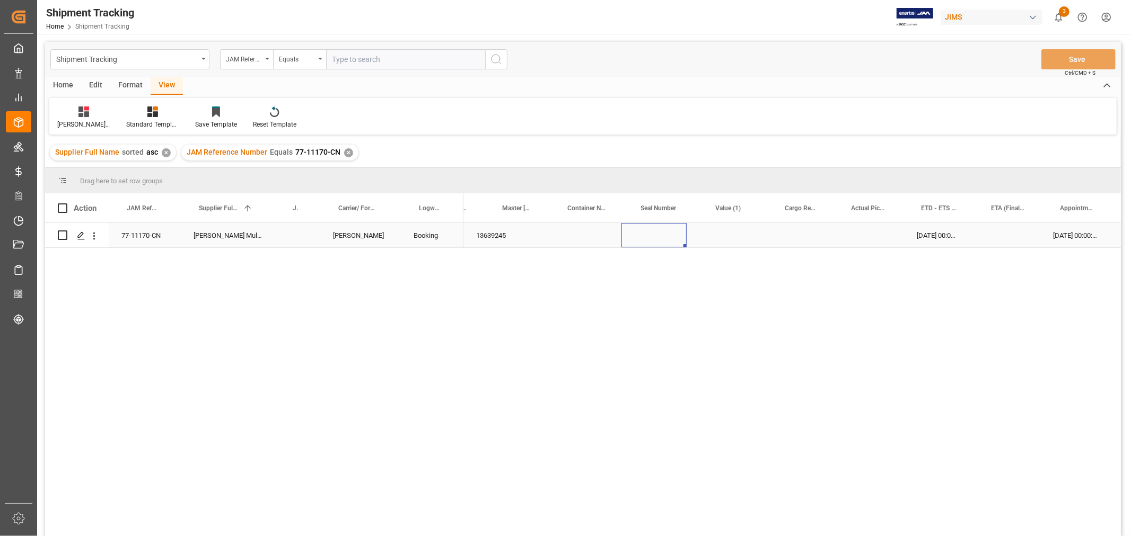
scroll to position [0, 0]
